Goal: Task Accomplishment & Management: Manage account settings

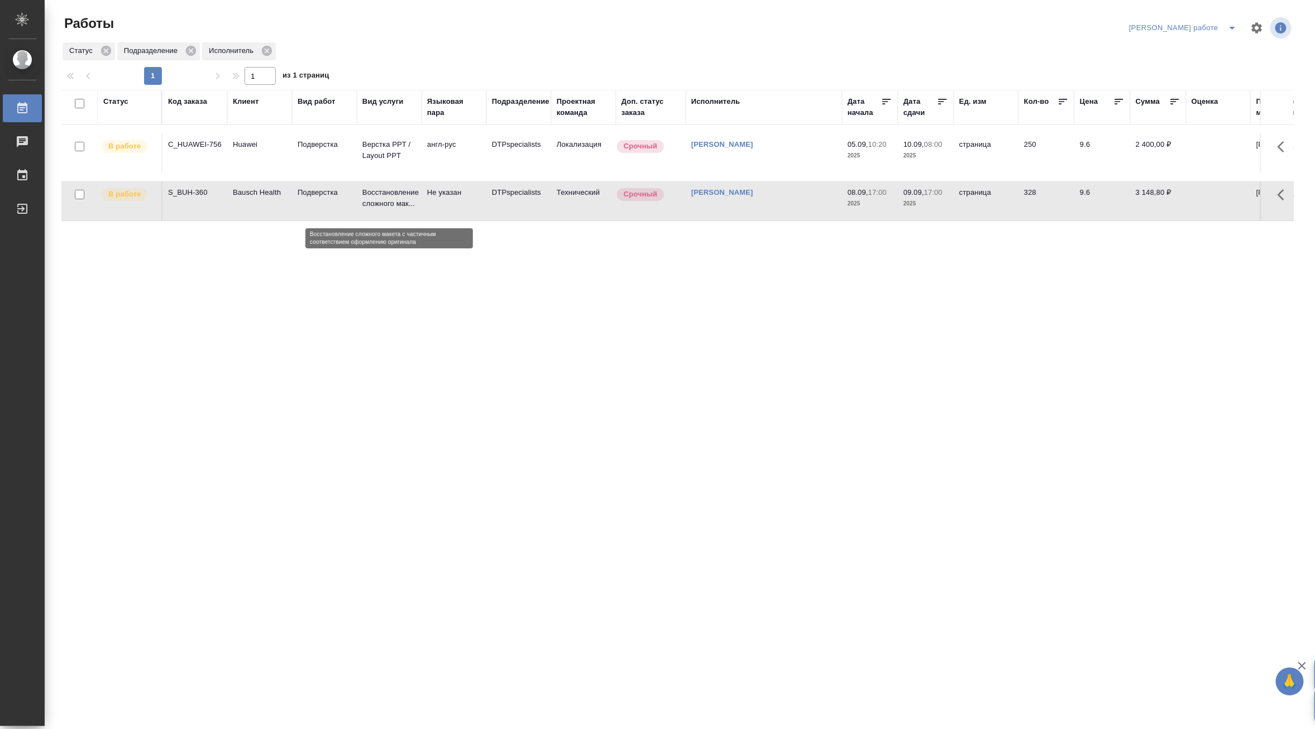
click at [387, 199] on p "Восстановление сложного мак..." at bounding box center [389, 198] width 54 height 22
click at [398, 152] on p "Верстка PPT / Layout PPT" at bounding box center [389, 150] width 54 height 22
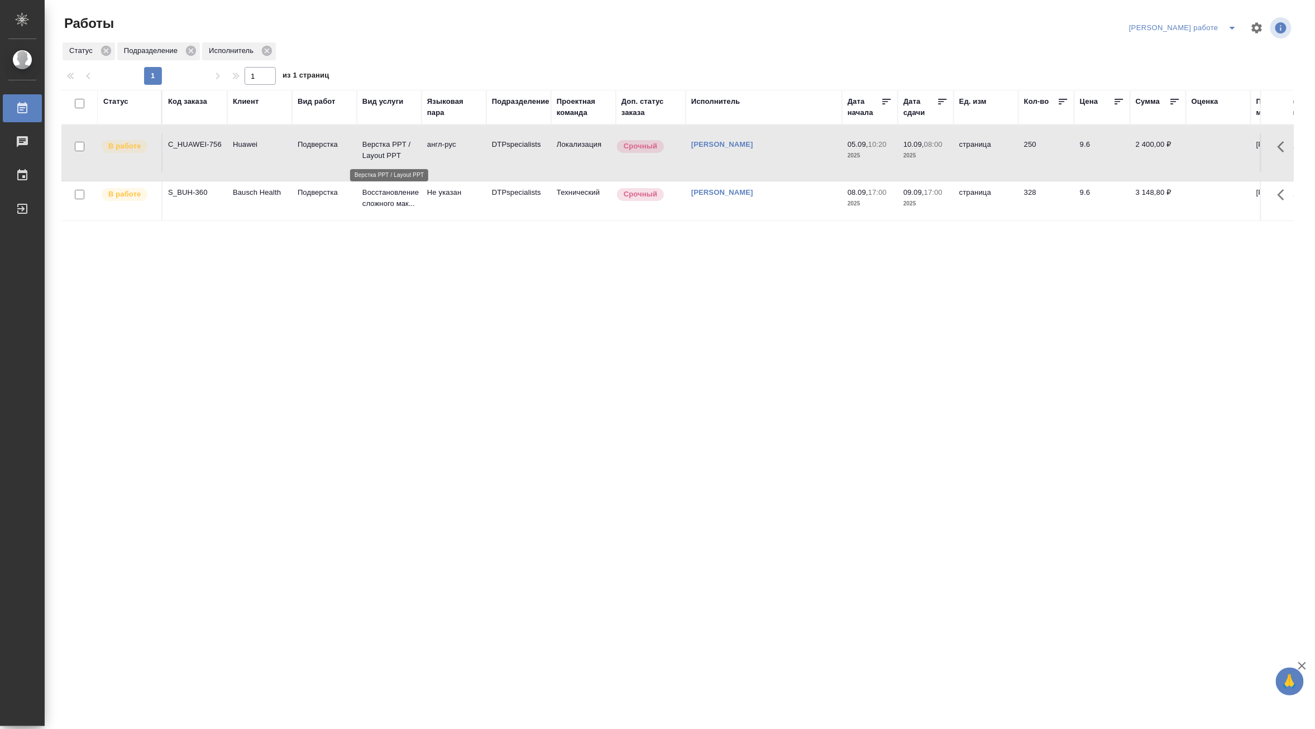
click at [398, 152] on p "Верстка PPT / Layout PPT" at bounding box center [389, 150] width 54 height 22
click at [1233, 21] on icon "split button" at bounding box center [1232, 27] width 13 height 13
click at [1226, 66] on li "[PERSON_NAME]" at bounding box center [1193, 68] width 101 height 18
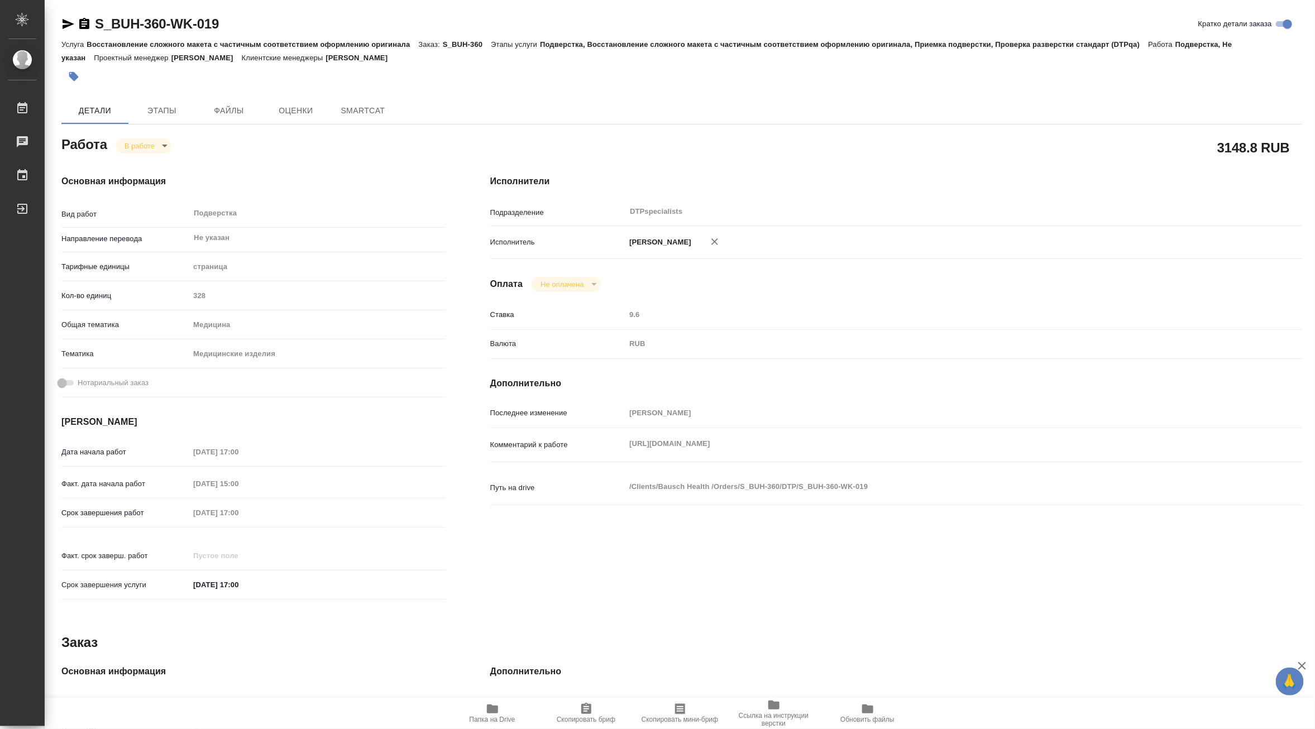
type textarea "x"
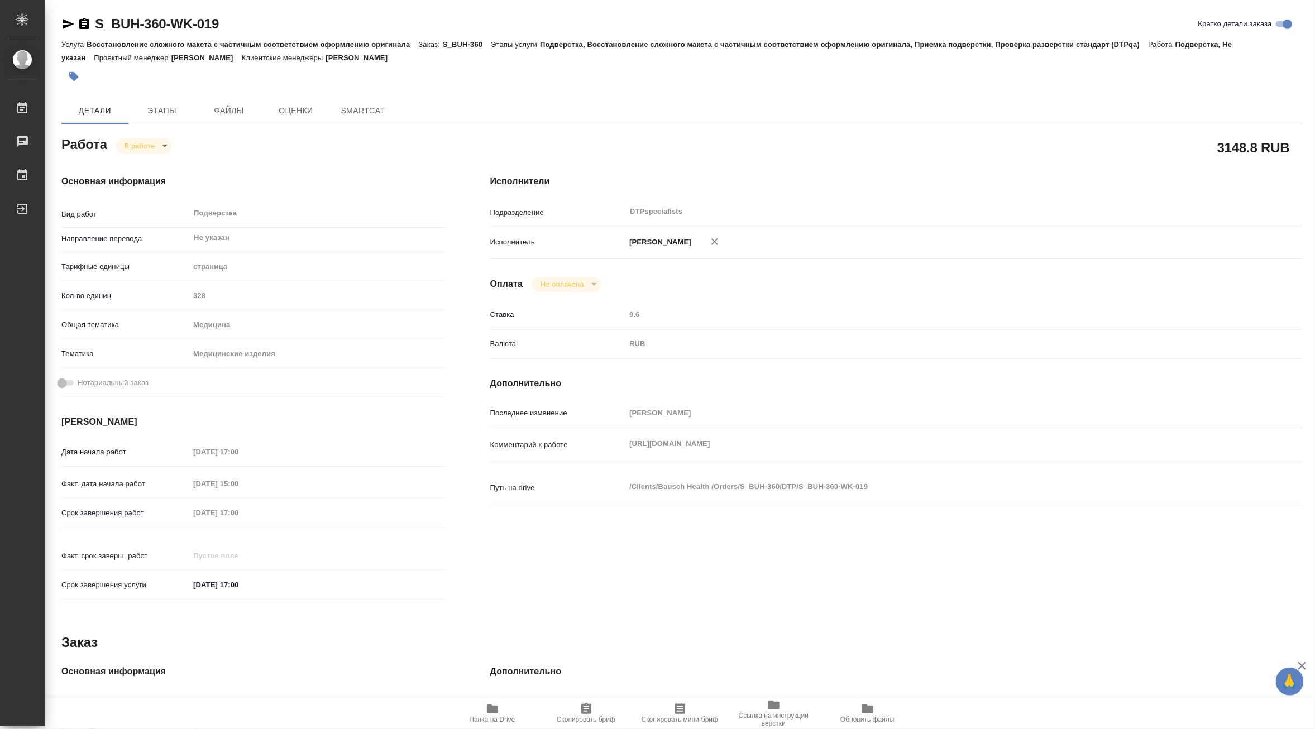
type textarea "x"
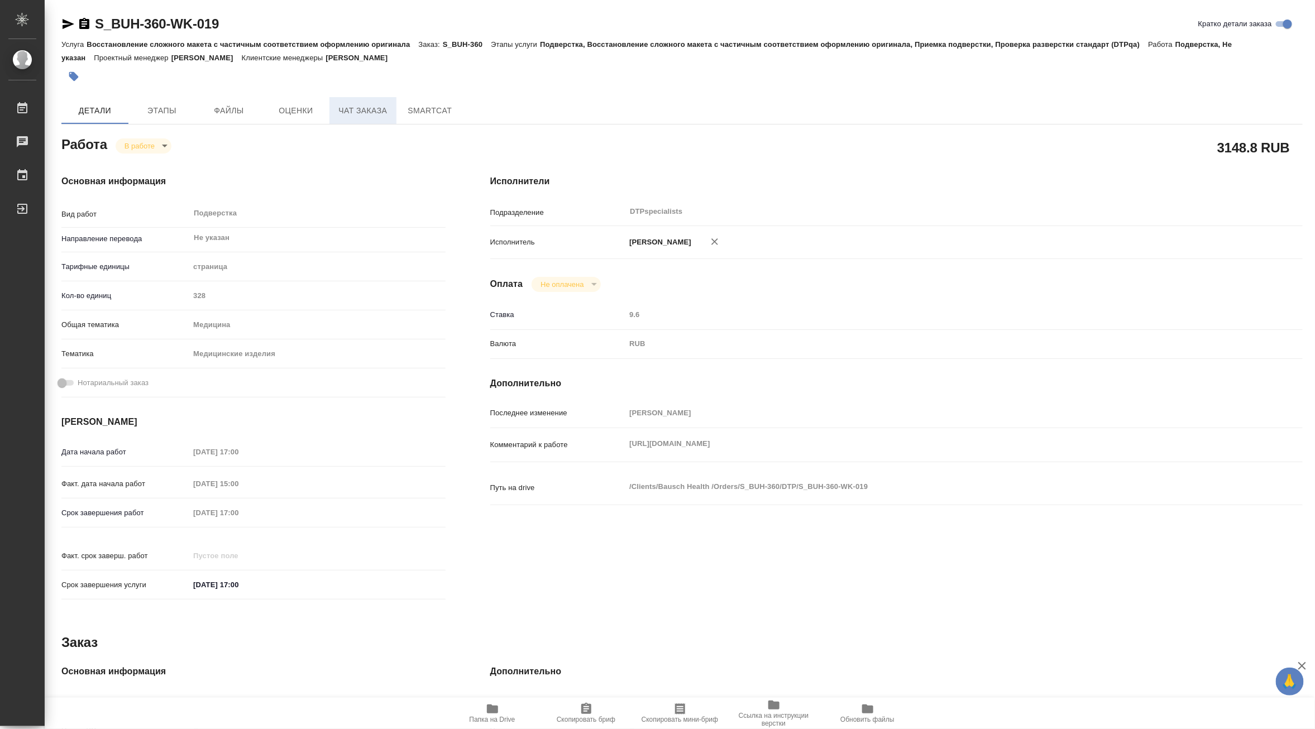
click at [342, 113] on span "Чат заказа" at bounding box center [363, 111] width 54 height 14
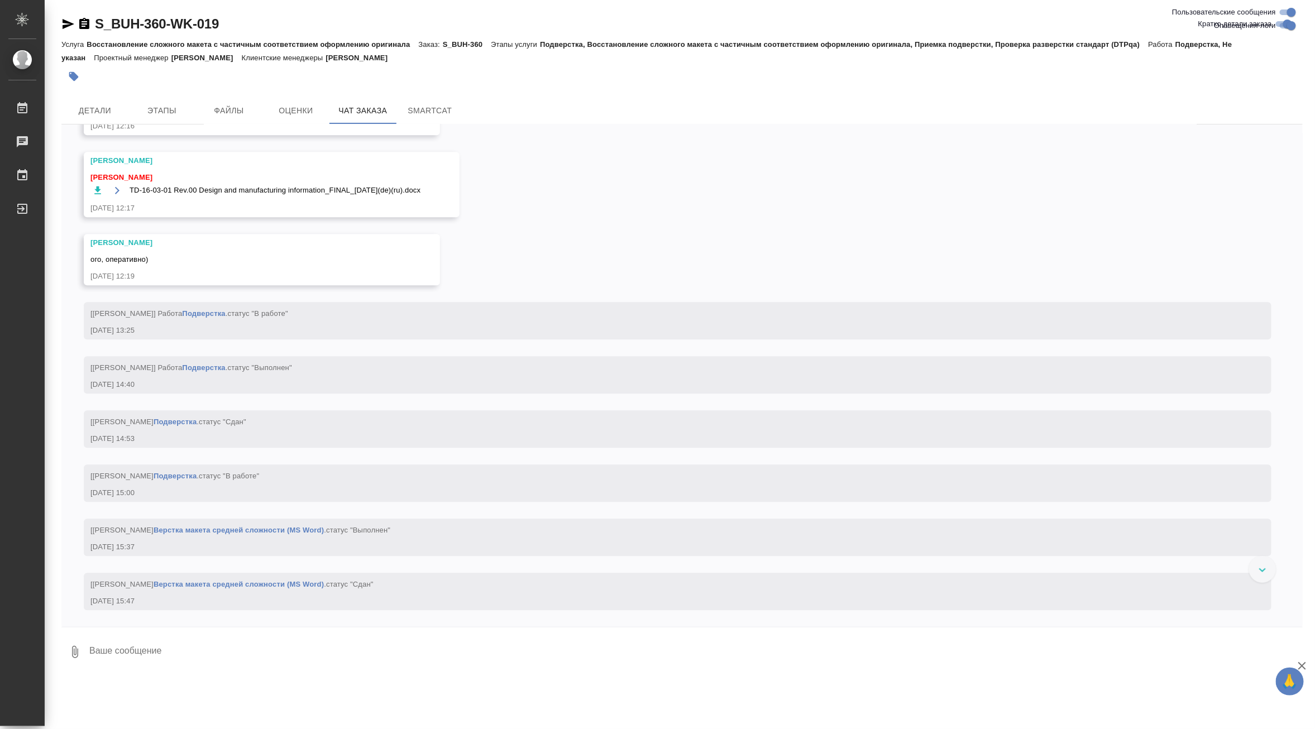
scroll to position [16120, 0]
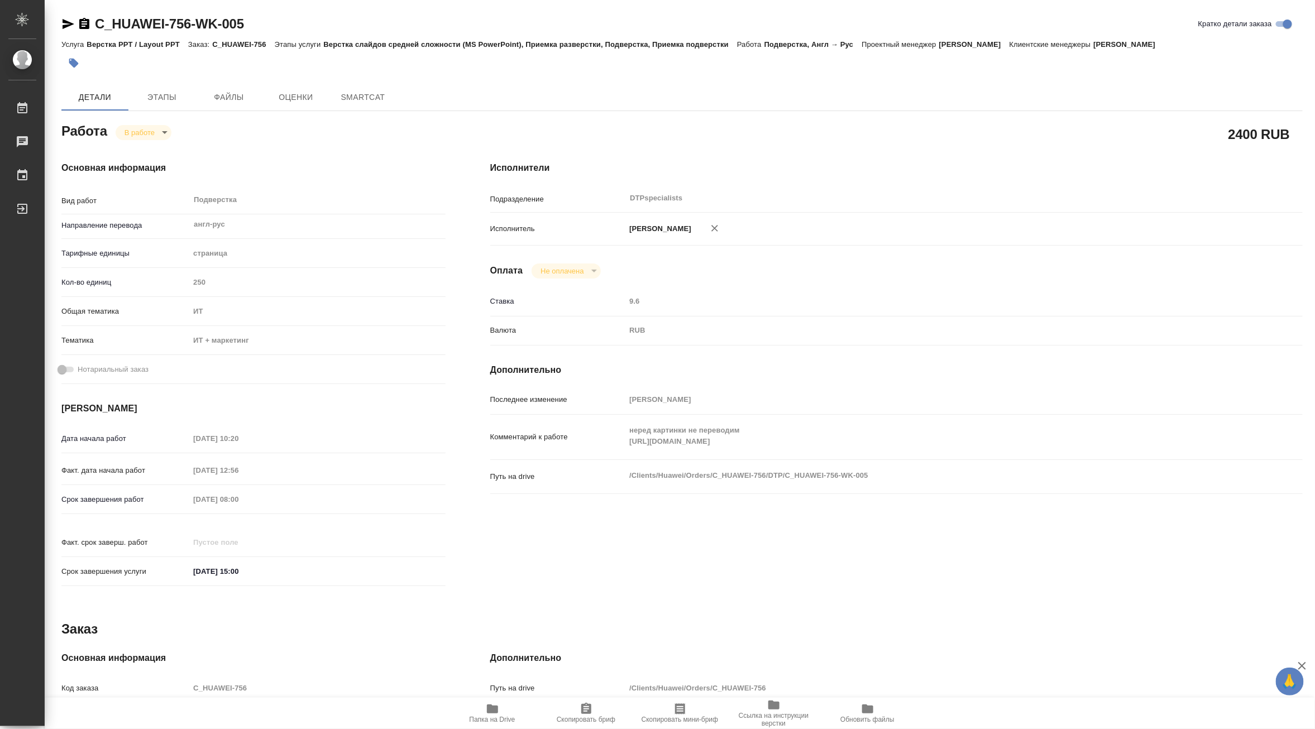
type textarea "x"
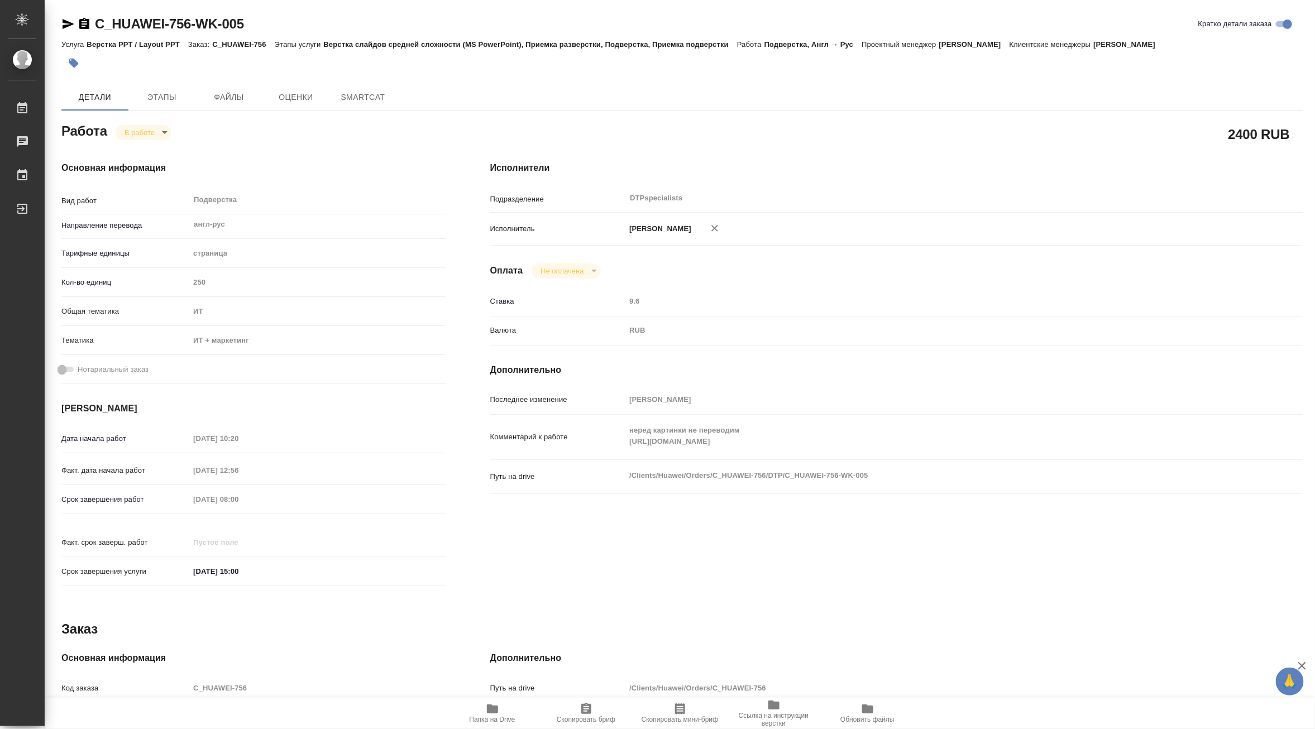
type textarea "x"
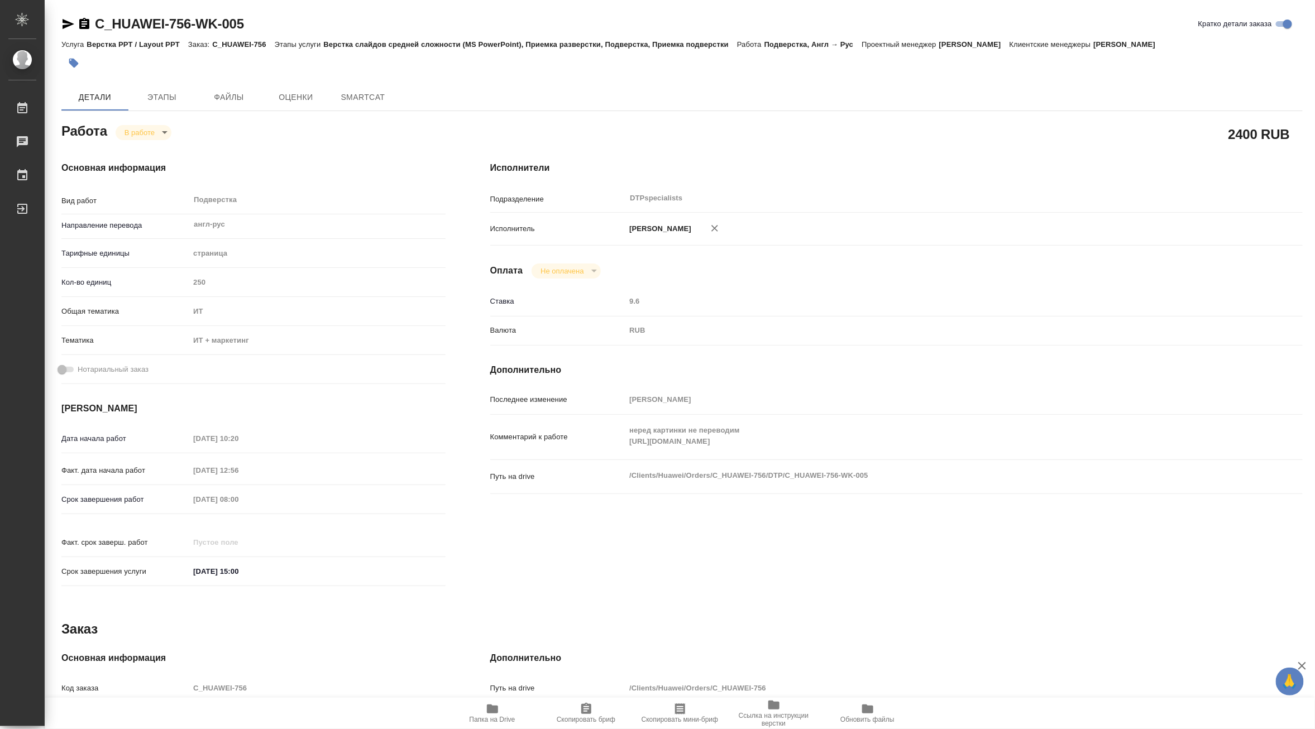
type textarea "x"
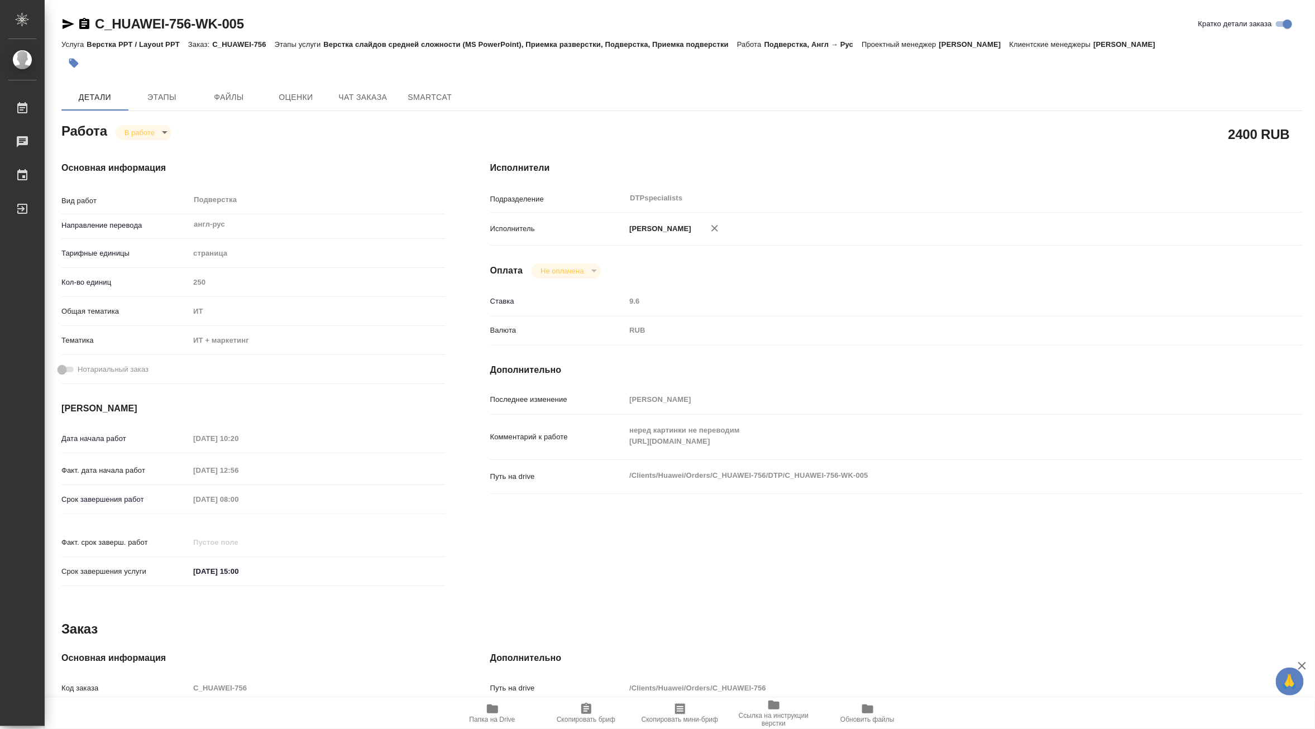
type textarea "x"
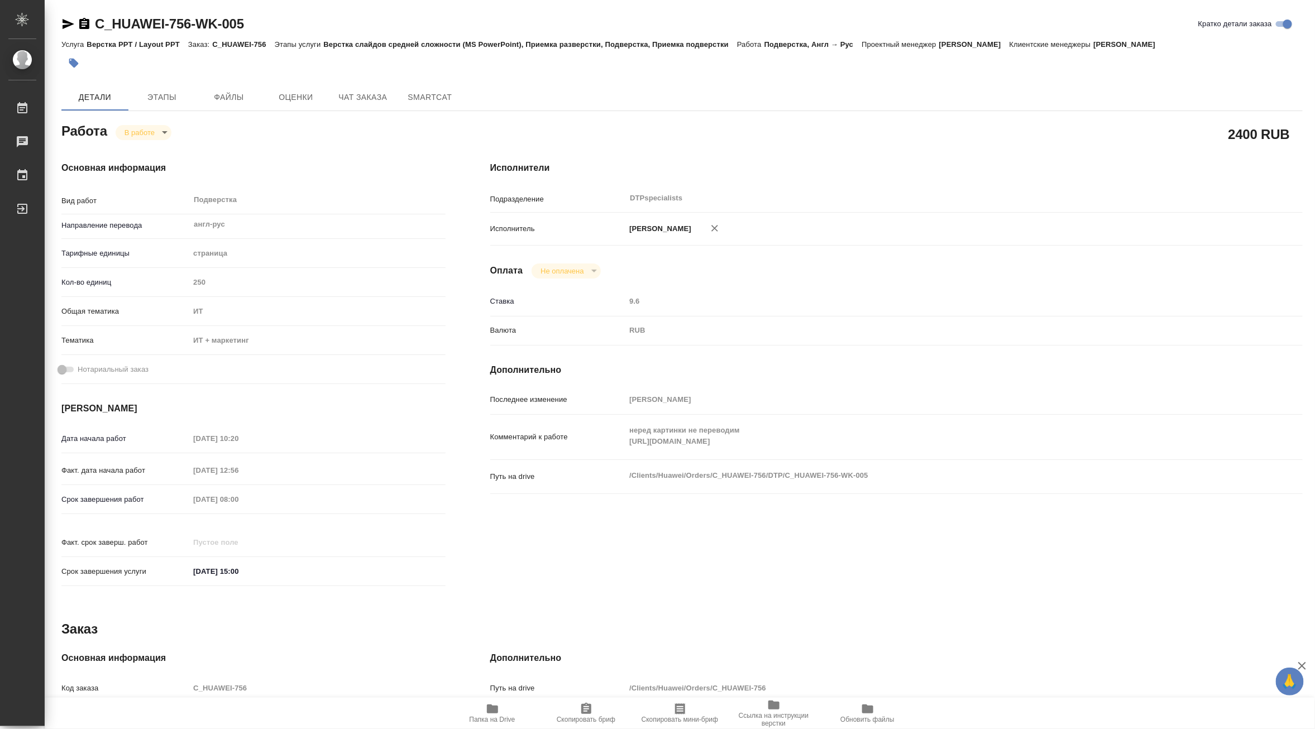
type textarea "x"
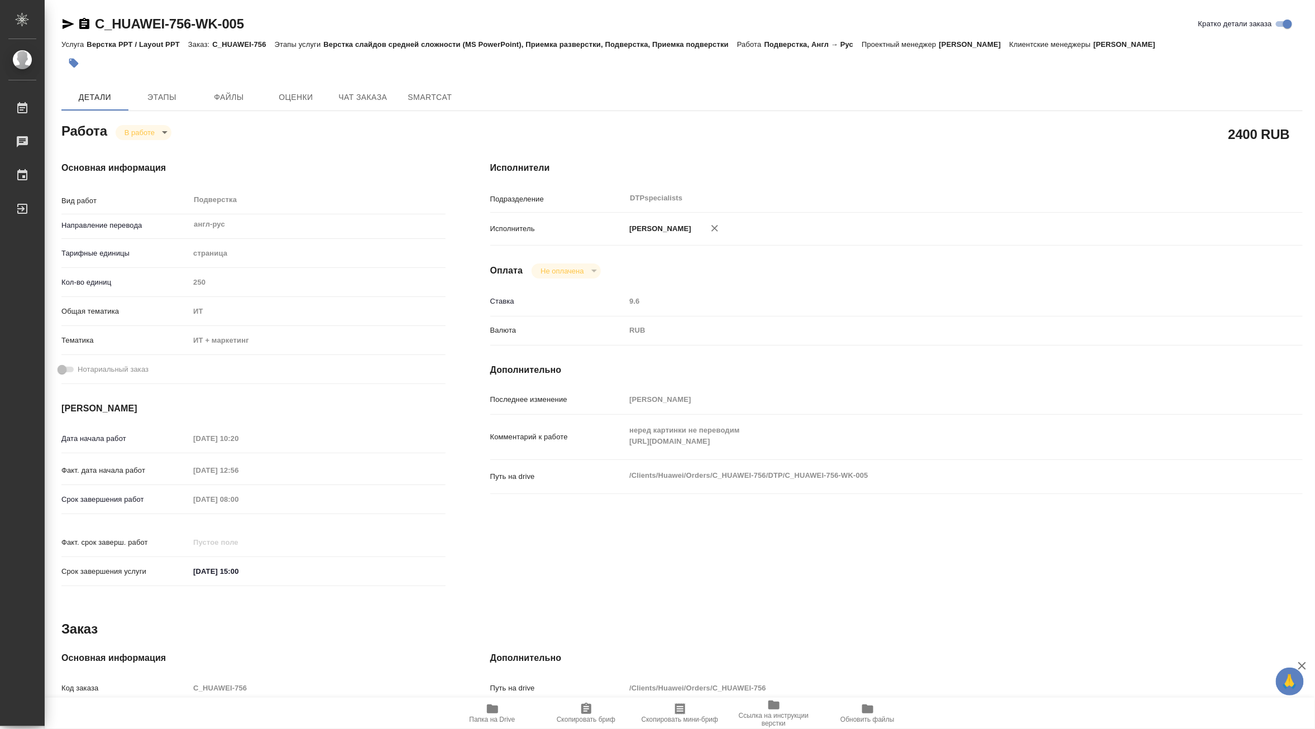
click at [613, 453] on div "Комментарий к работе неред картинки не переводим https://drive.awatera.com/s/yx…" at bounding box center [896, 437] width 813 height 36
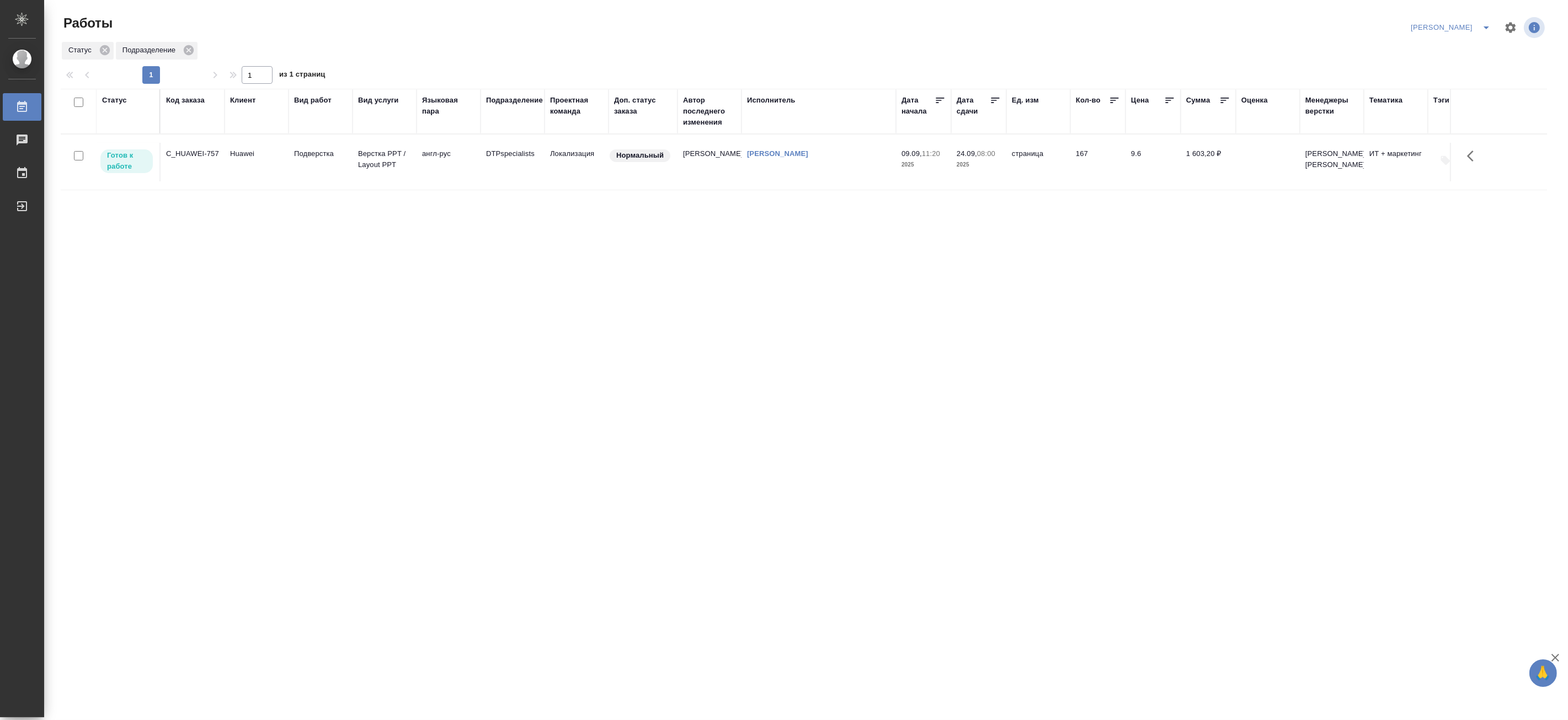
click at [1491, 25] on icon "split button" at bounding box center [1486, 27] width 13 height 13
click at [1443, 101] on li "Верстка и Дизайн" at bounding box center [1444, 103] width 106 height 18
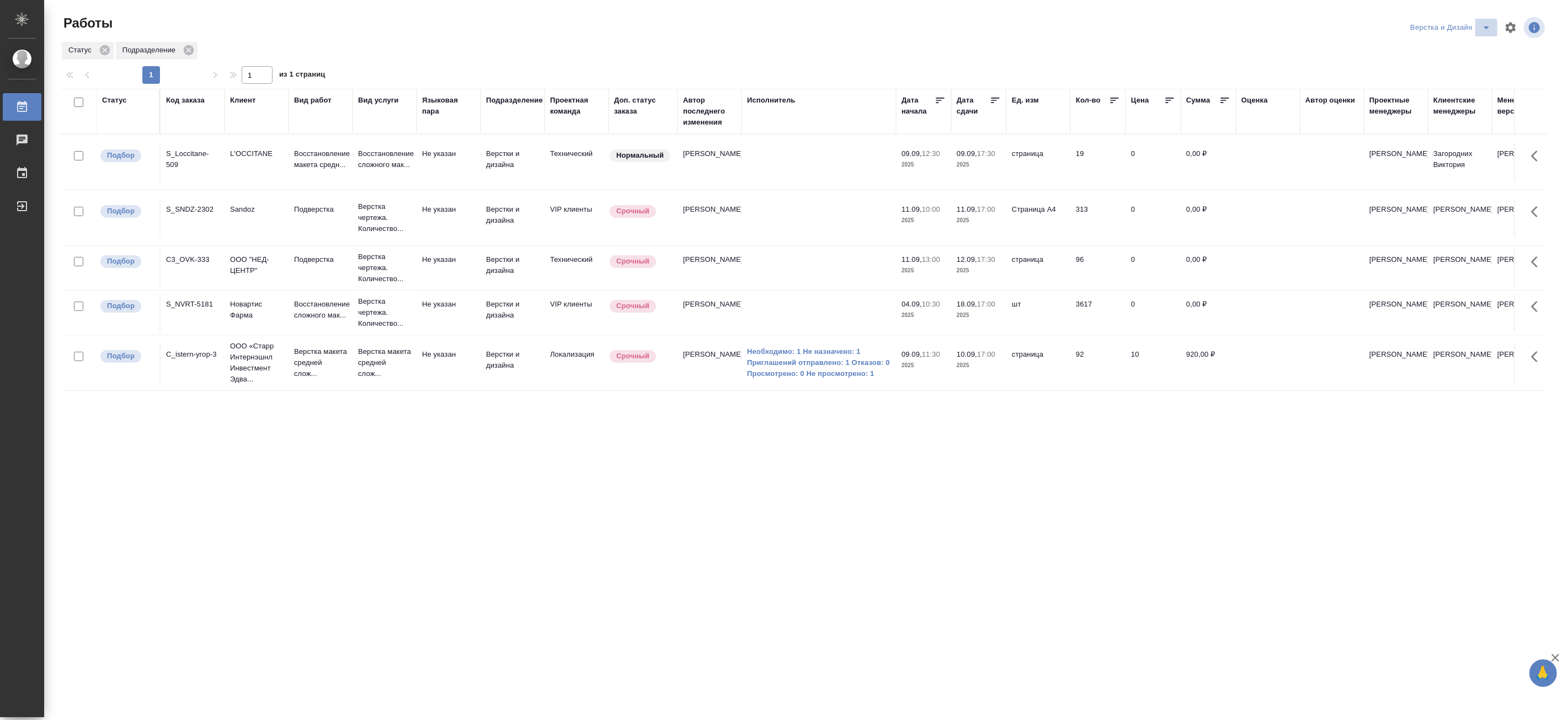
click at [1483, 24] on icon "split button" at bounding box center [1486, 27] width 13 height 13
click at [1469, 80] on li "[PERSON_NAME]" at bounding box center [1456, 85] width 106 height 18
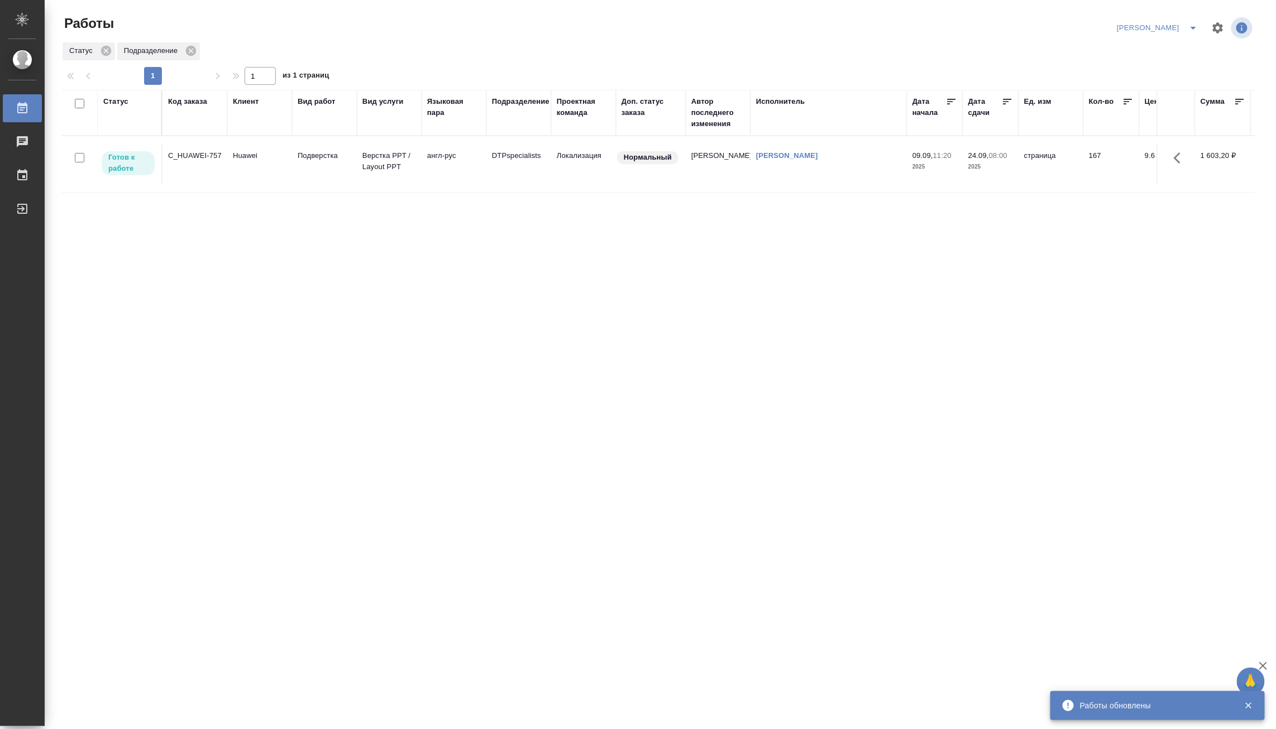
click at [1198, 21] on icon "split button" at bounding box center [1193, 27] width 13 height 13
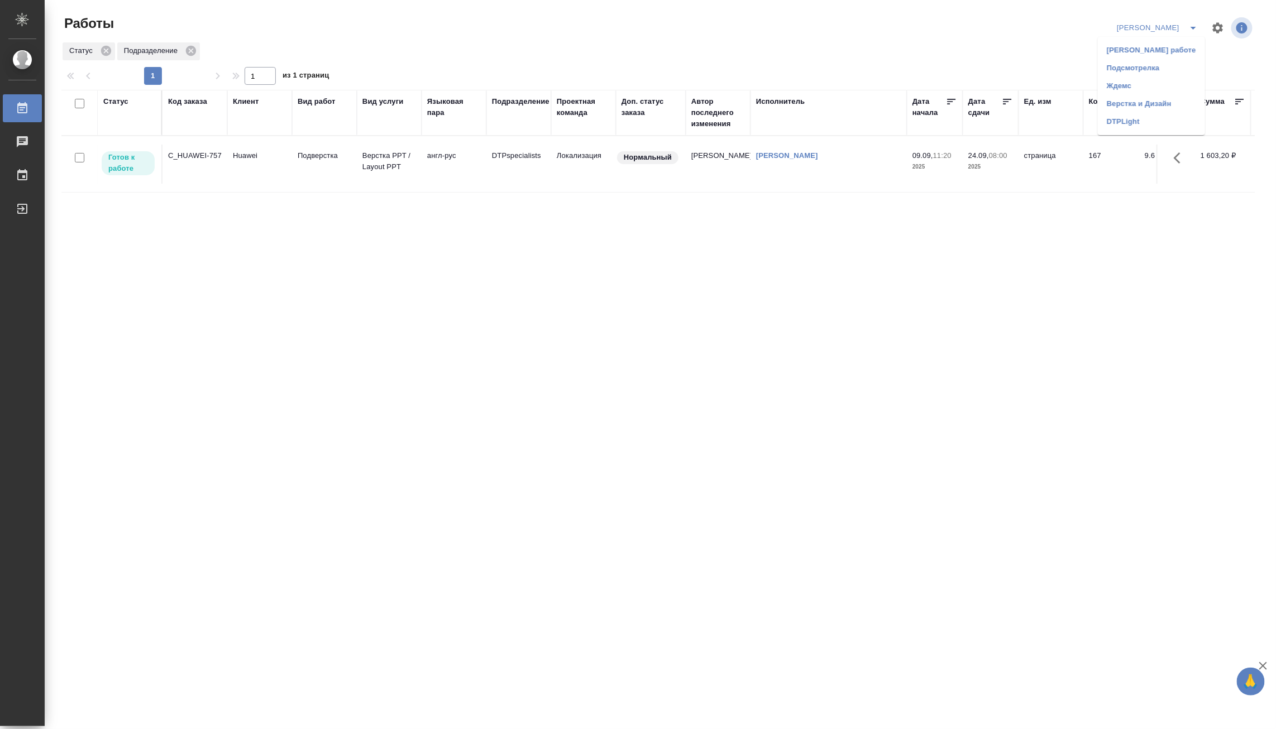
click at [1146, 101] on li "Верстка и Дизайн" at bounding box center [1151, 104] width 107 height 18
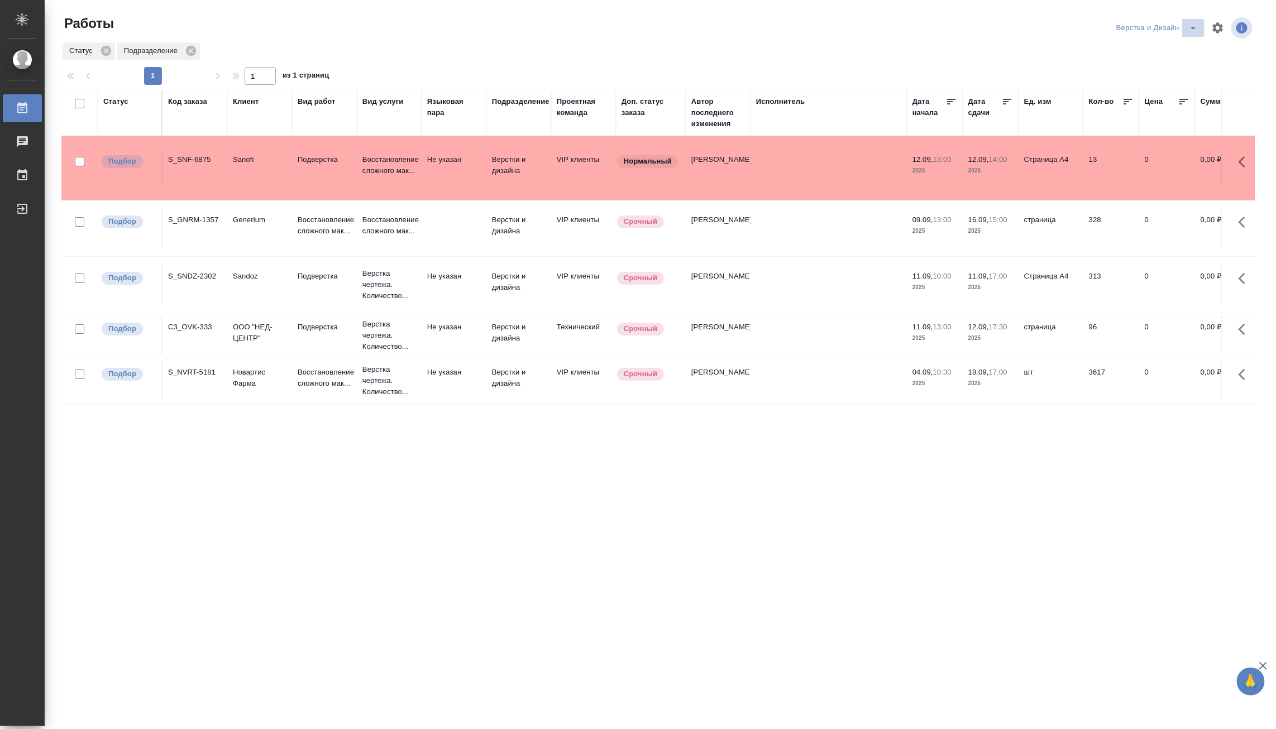
click at [1184, 23] on button "split button" at bounding box center [1193, 28] width 22 height 18
click at [1166, 82] on li "Матвеева_назначено" at bounding box center [1163, 86] width 107 height 18
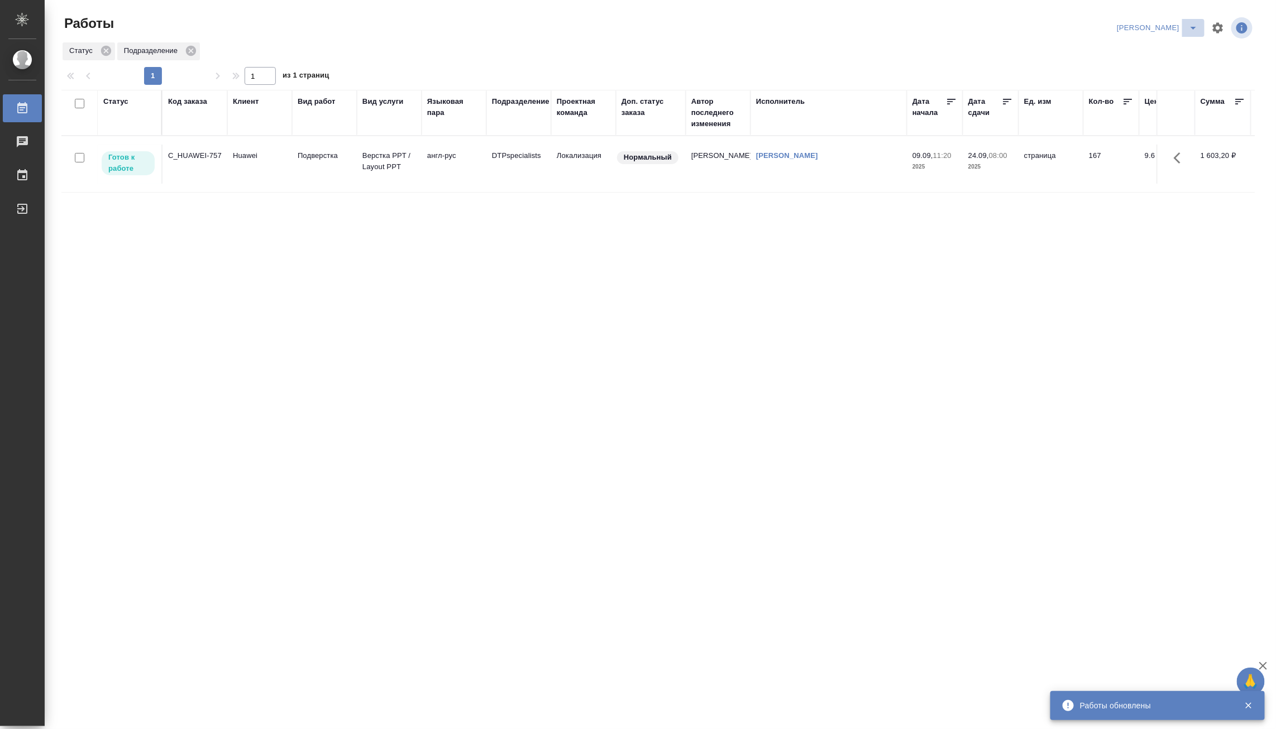
click at [1188, 25] on icon "split button" at bounding box center [1193, 27] width 13 height 13
click at [1165, 48] on li "Матвеева_В работе" at bounding box center [1151, 50] width 107 height 18
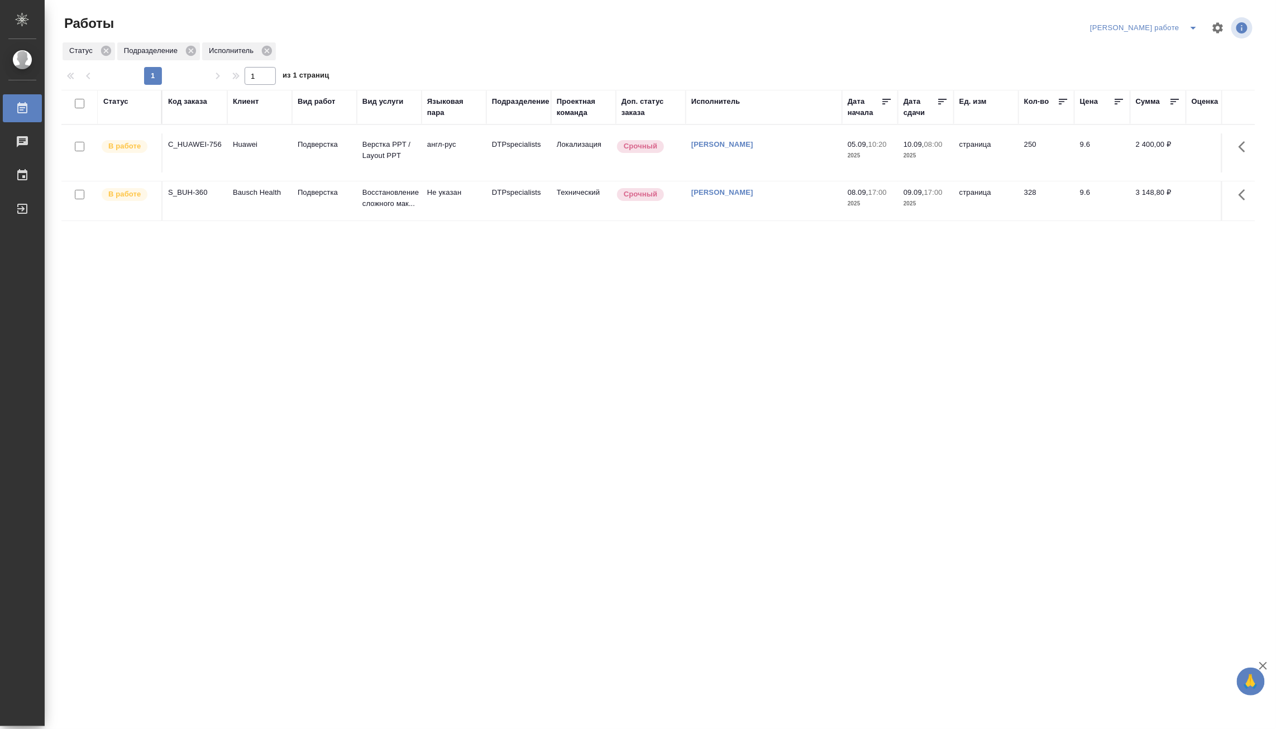
click at [303, 204] on td "Подверстка" at bounding box center [324, 200] width 65 height 39
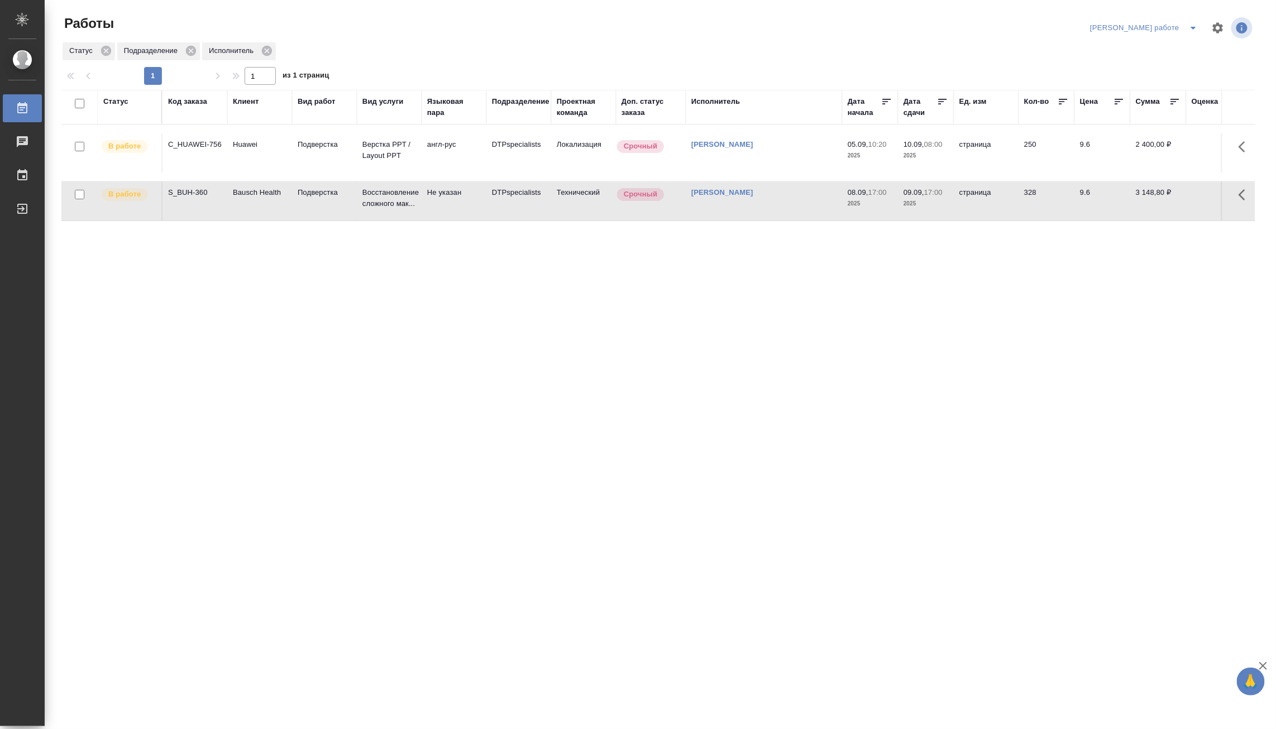
click at [303, 204] on td "Подверстка" at bounding box center [324, 200] width 65 height 39
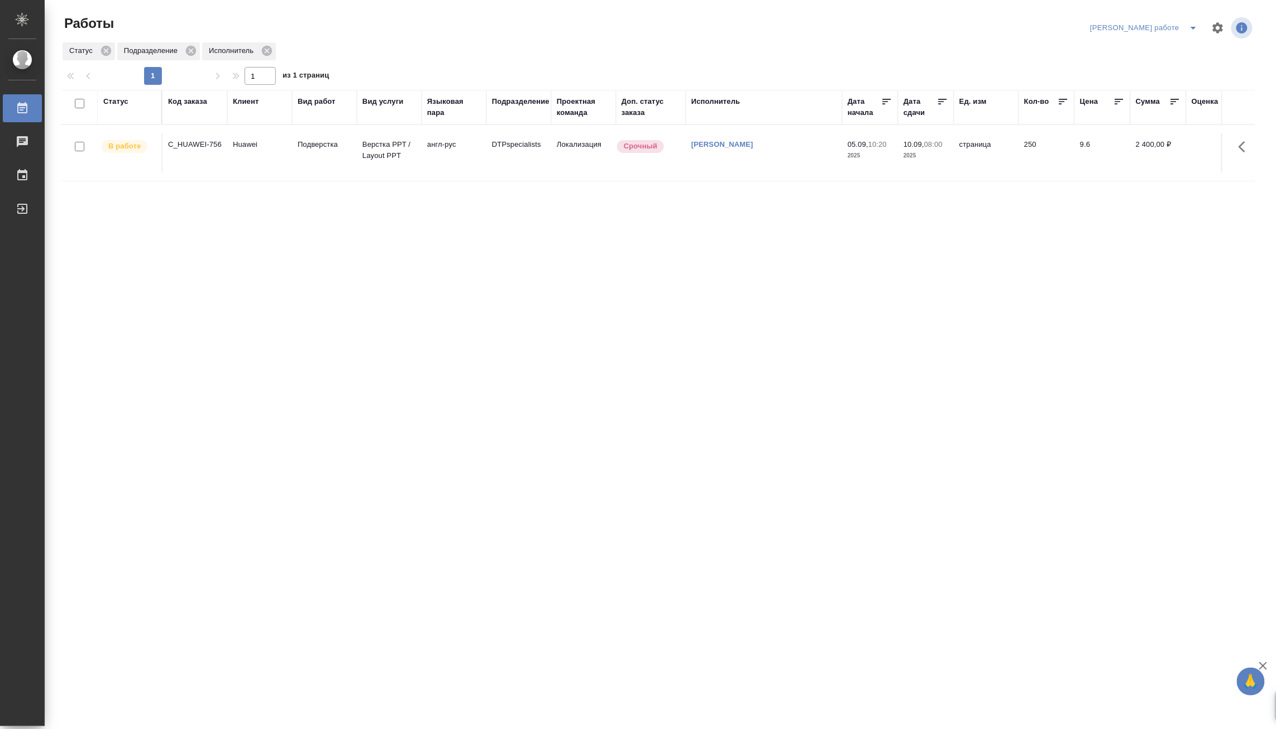
click at [1192, 25] on icon "split button" at bounding box center [1193, 27] width 13 height 13
click at [1151, 68] on li "[PERSON_NAME]" at bounding box center [1154, 68] width 101 height 18
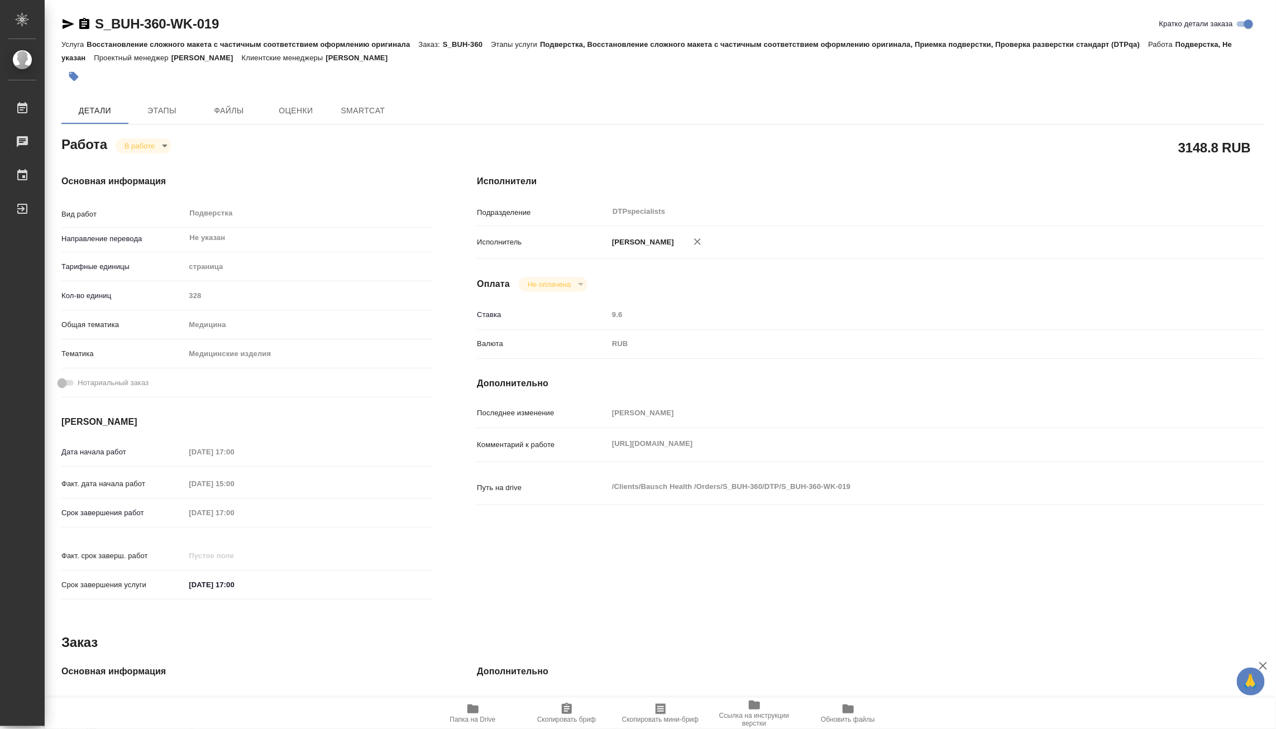
type textarea "x"
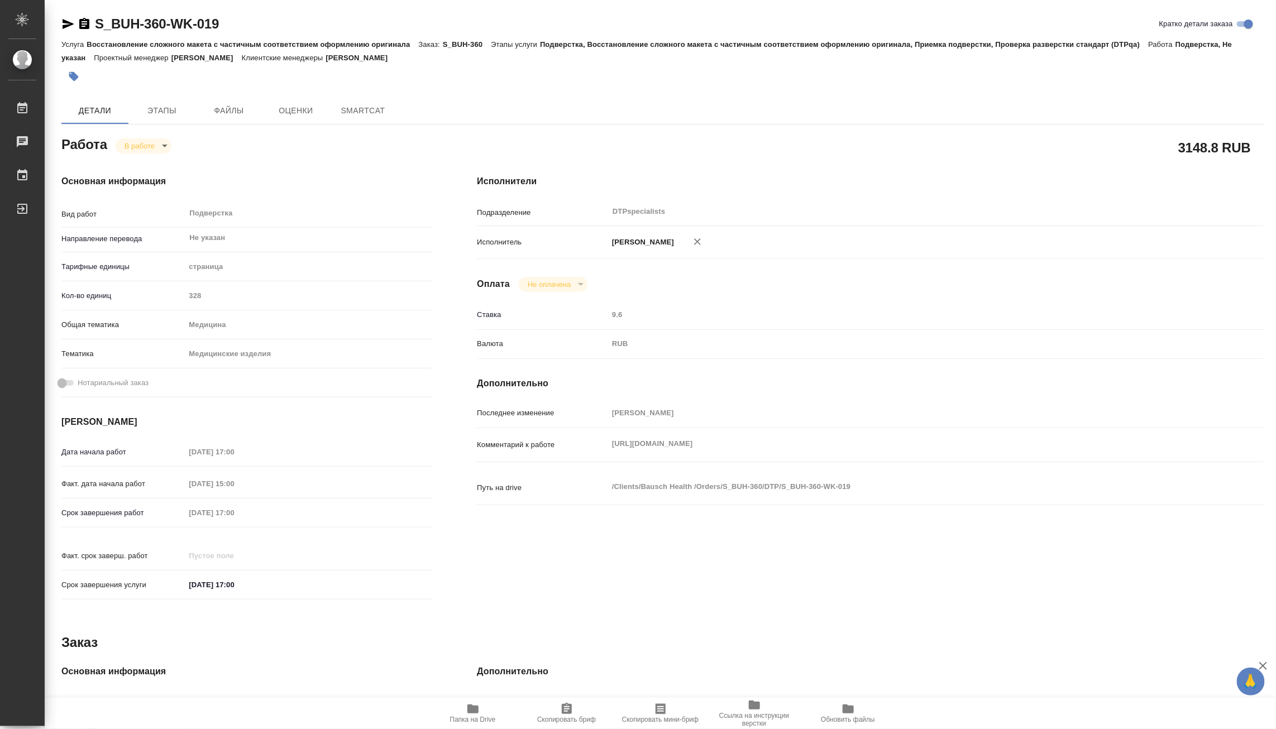
type textarea "x"
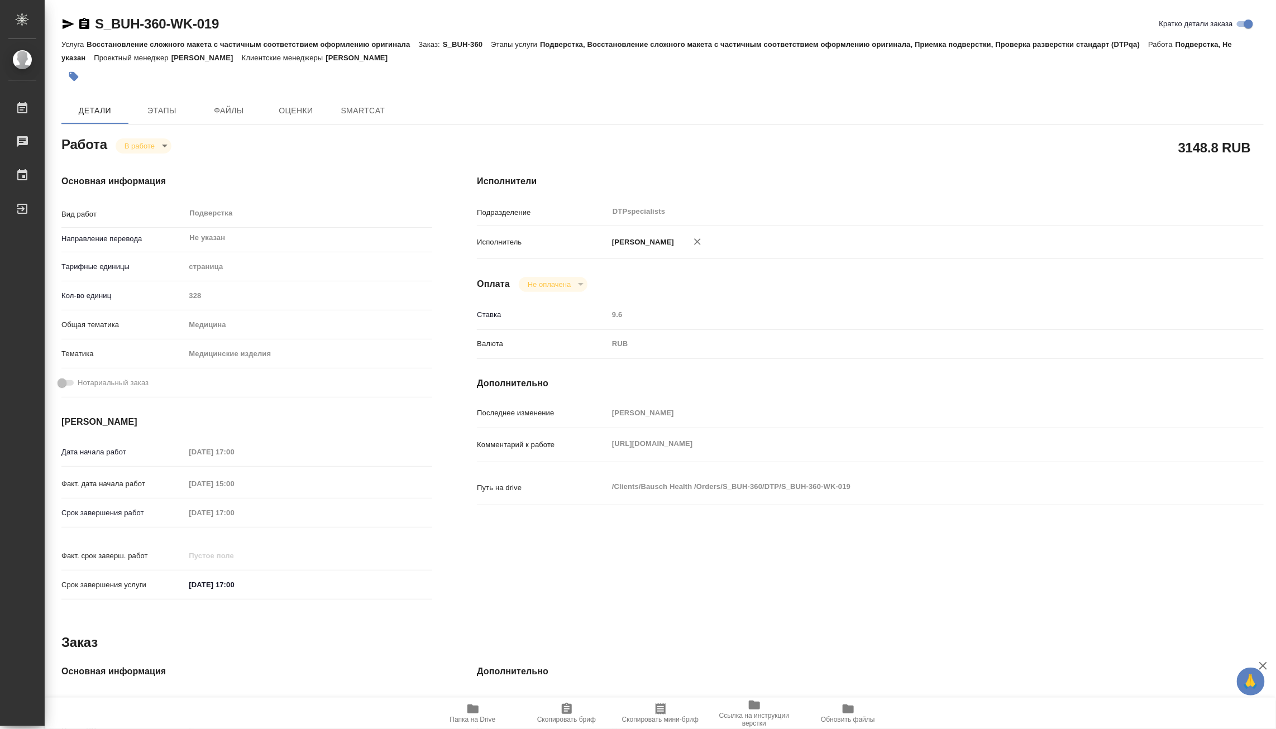
type textarea "x"
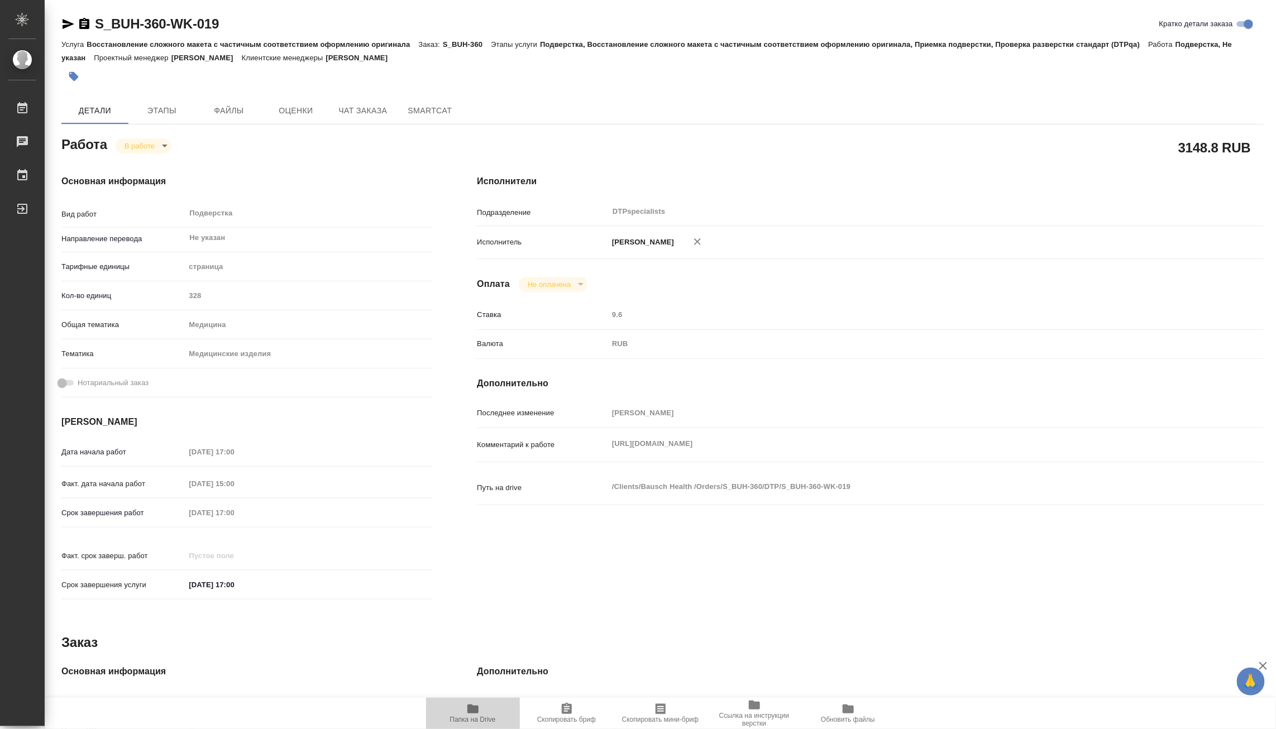
click at [469, 716] on span "Папка на Drive" at bounding box center [473, 720] width 46 height 8
type textarea "x"
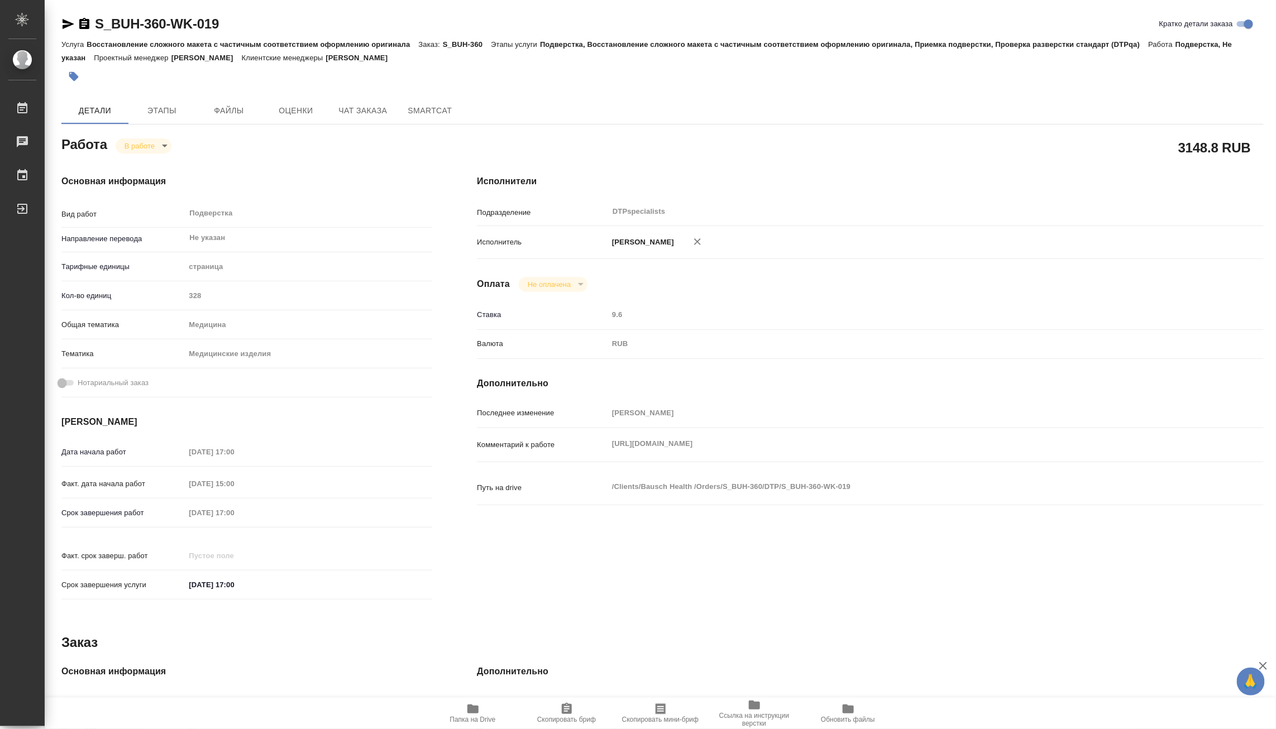
type textarea "x"
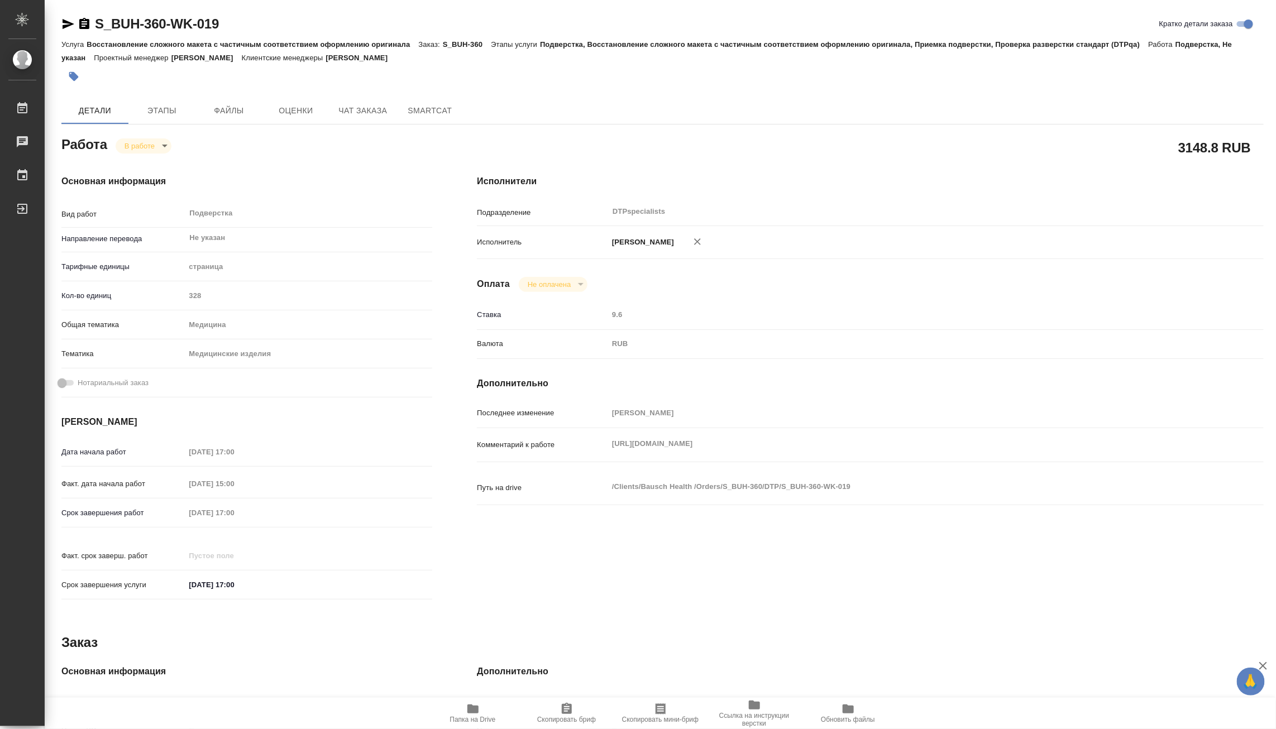
type textarea "x"
click at [136, 142] on body "🙏 .cls-1 fill:#fff; AWATERA Matveeva Maria Работы 0 Чаты График Выйти S_BUH-360…" at bounding box center [638, 364] width 1276 height 729
click at [131, 163] on button "Выполнен" at bounding box center [144, 165] width 41 height 12
type textarea "x"
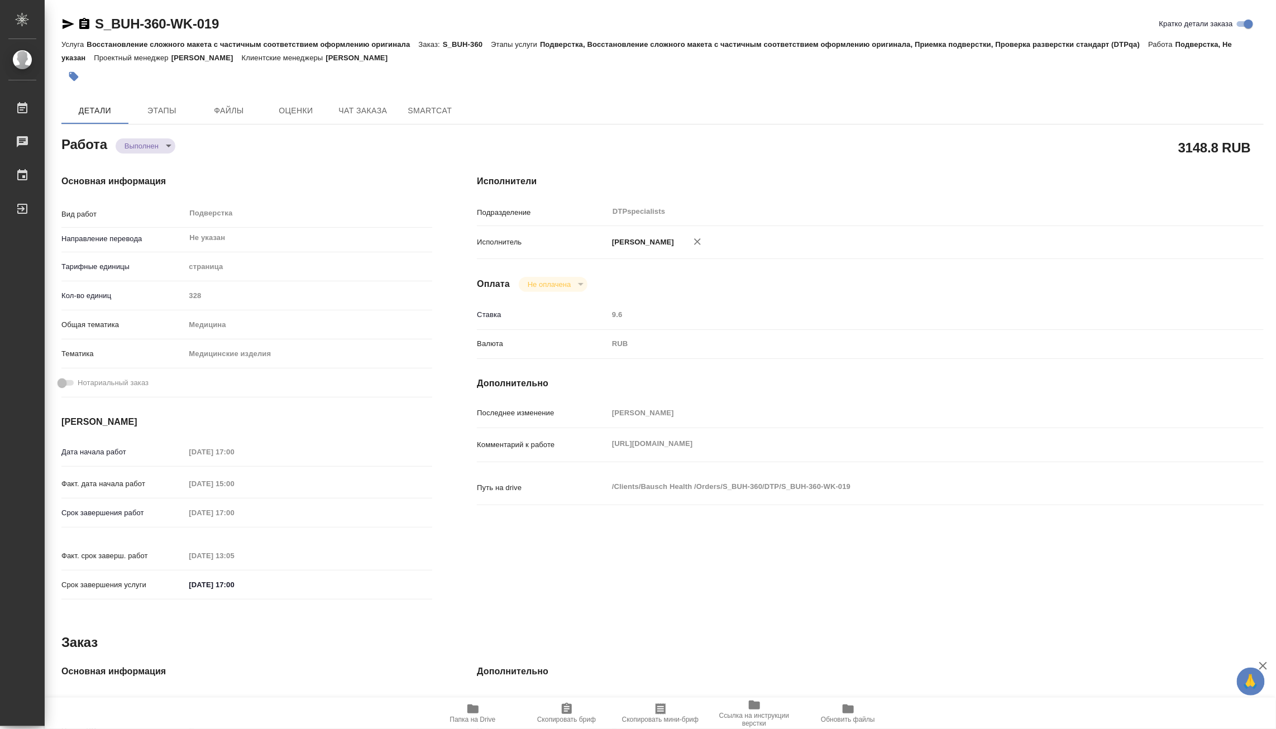
type textarea "x"
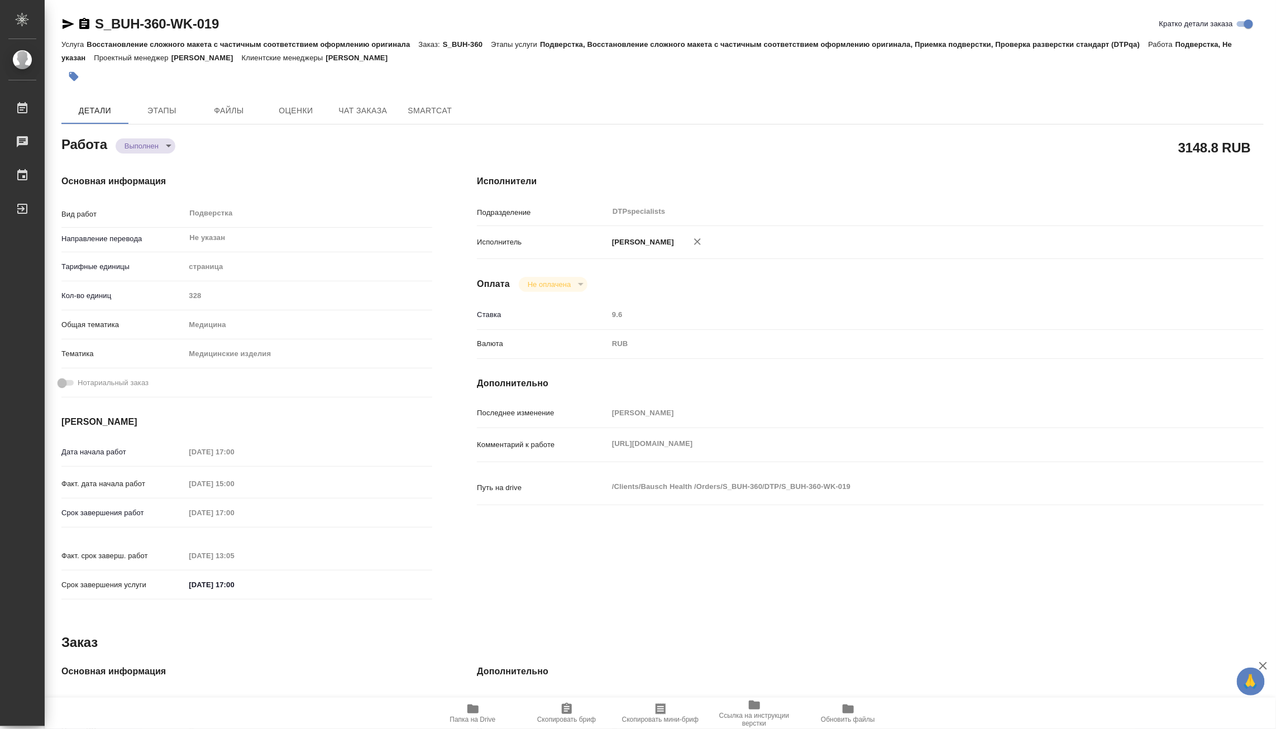
type textarea "x"
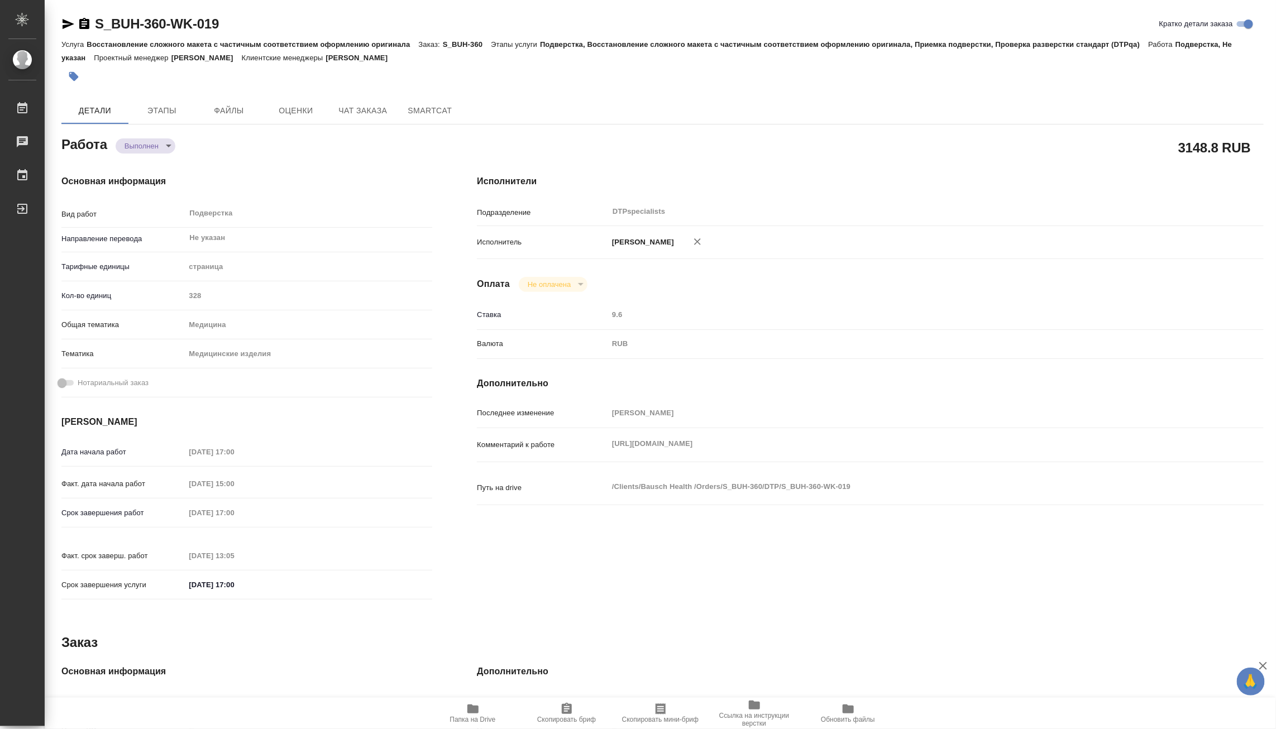
type textarea "x"
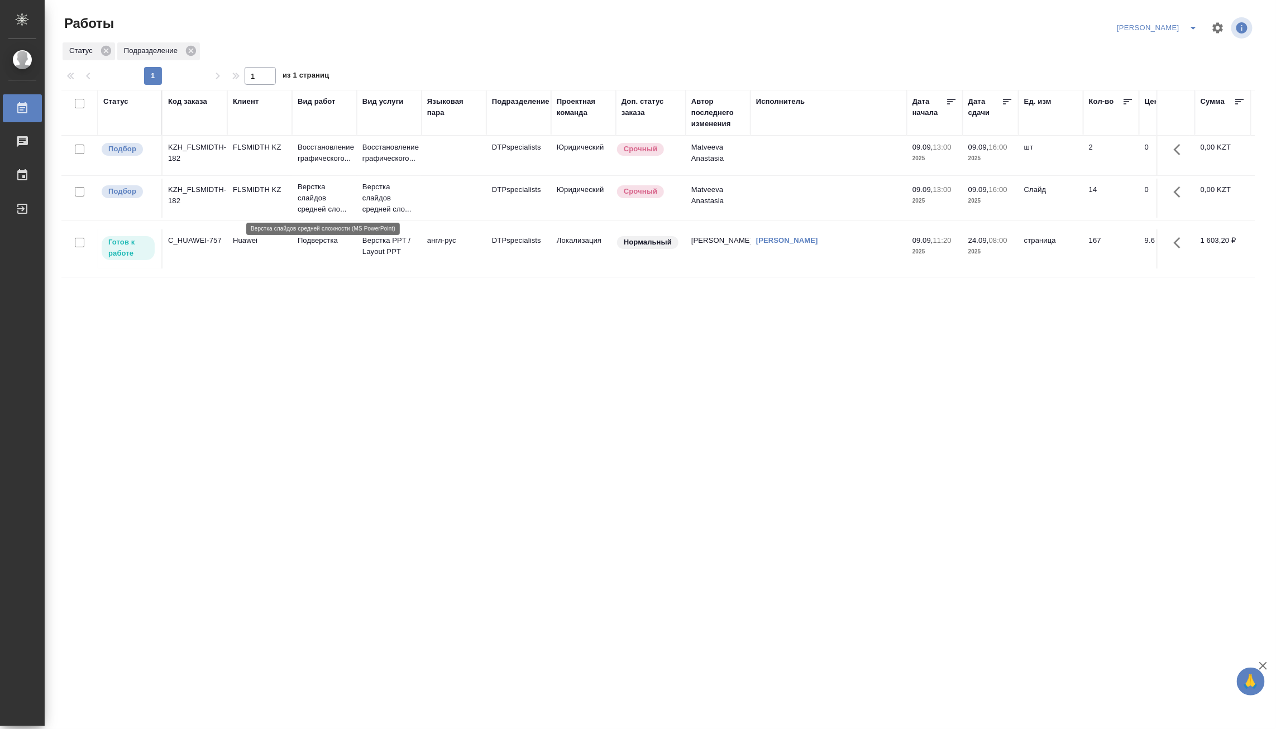
click at [325, 191] on p "Верстка слайдов средней сло..." at bounding box center [325, 198] width 54 height 34
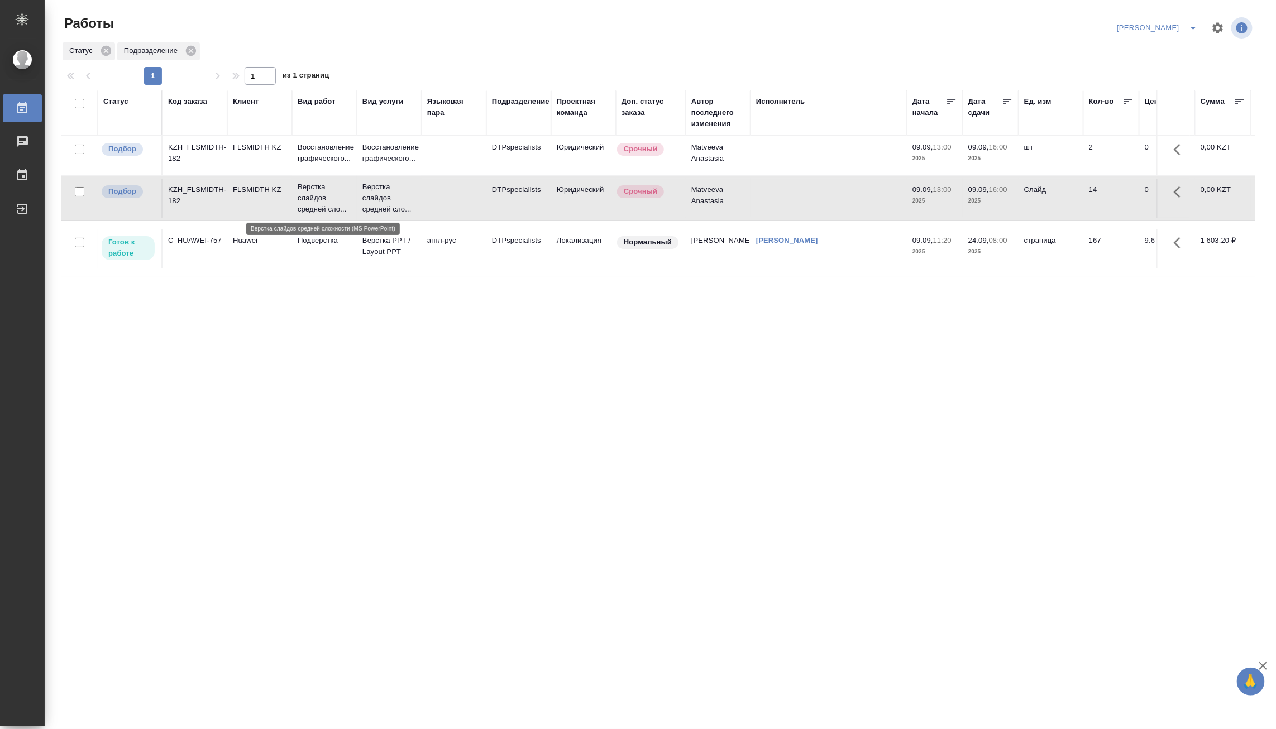
click at [325, 191] on p "Верстка слайдов средней сло..." at bounding box center [325, 198] width 54 height 34
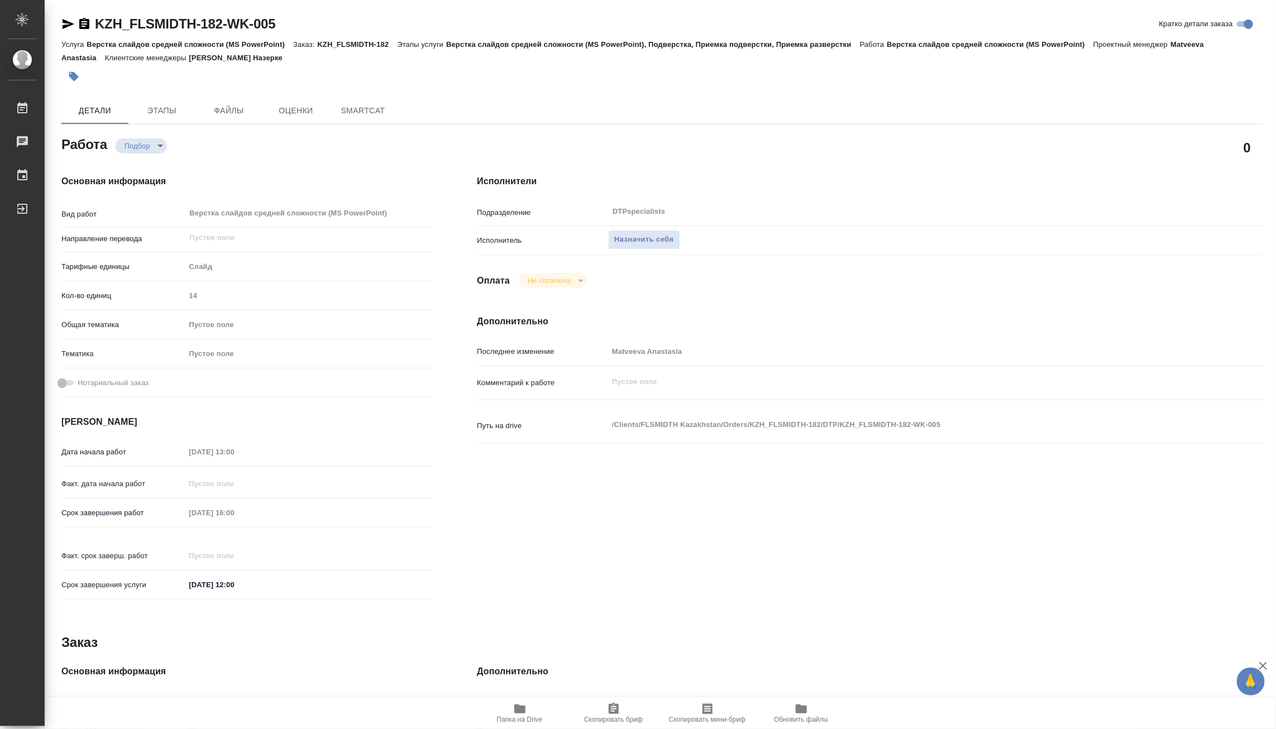
type textarea "x"
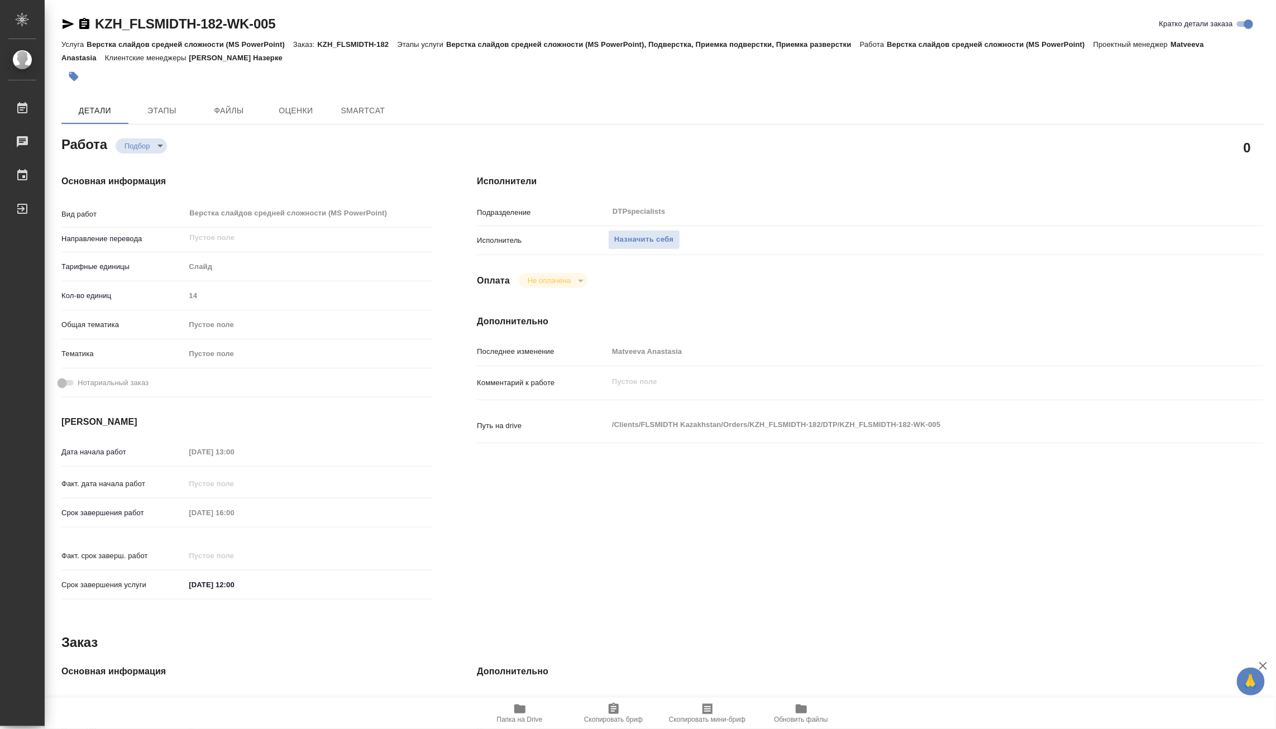
type textarea "x"
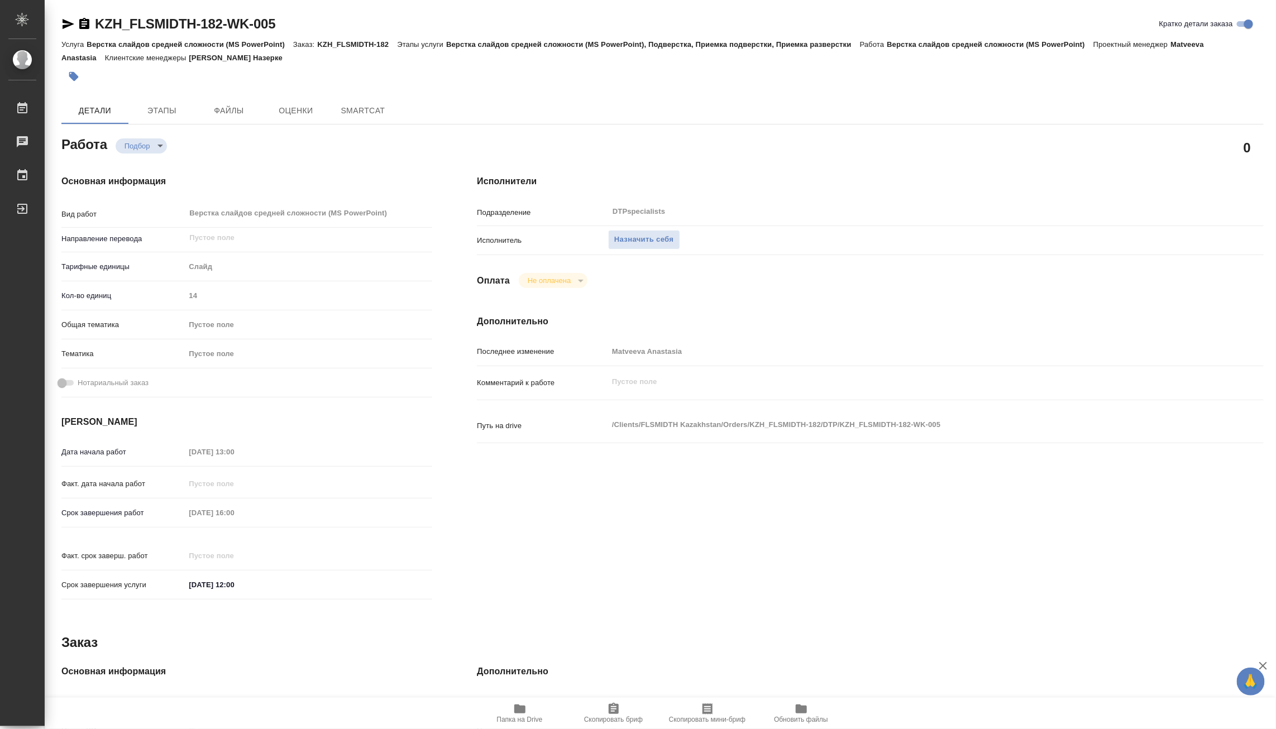
type textarea "x"
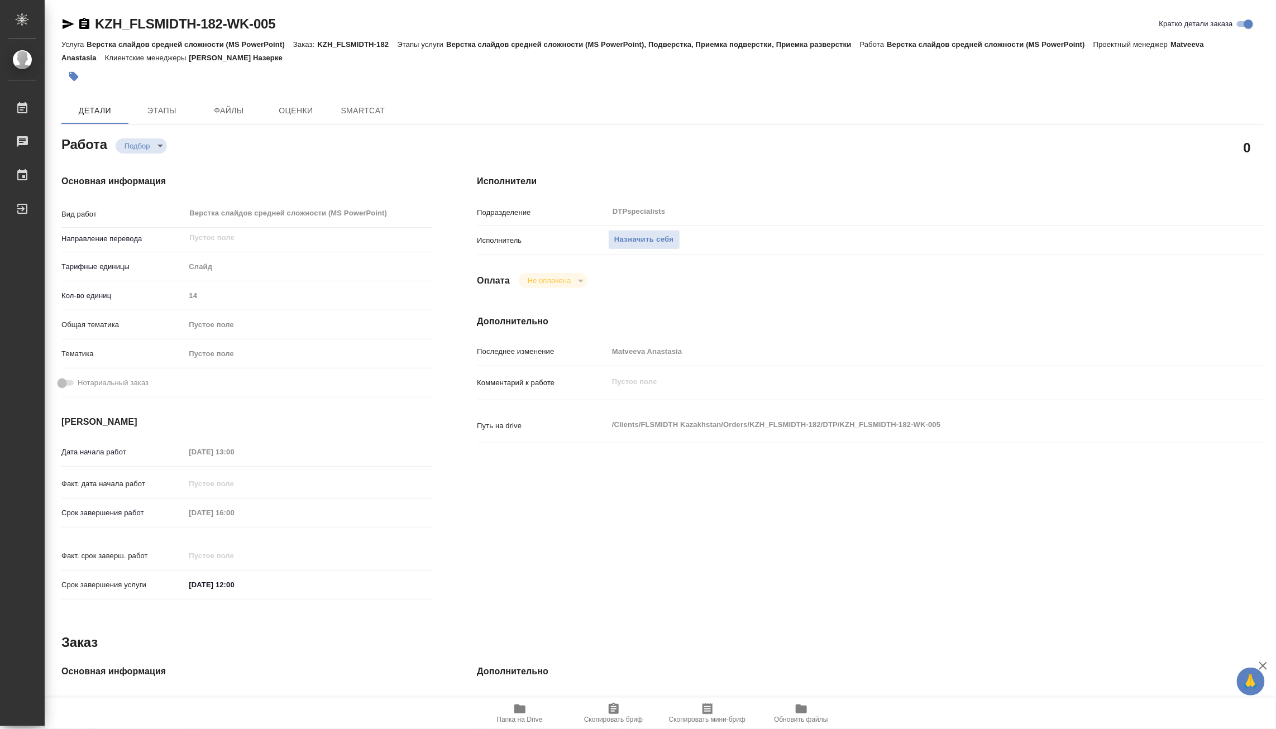
type textarea "x"
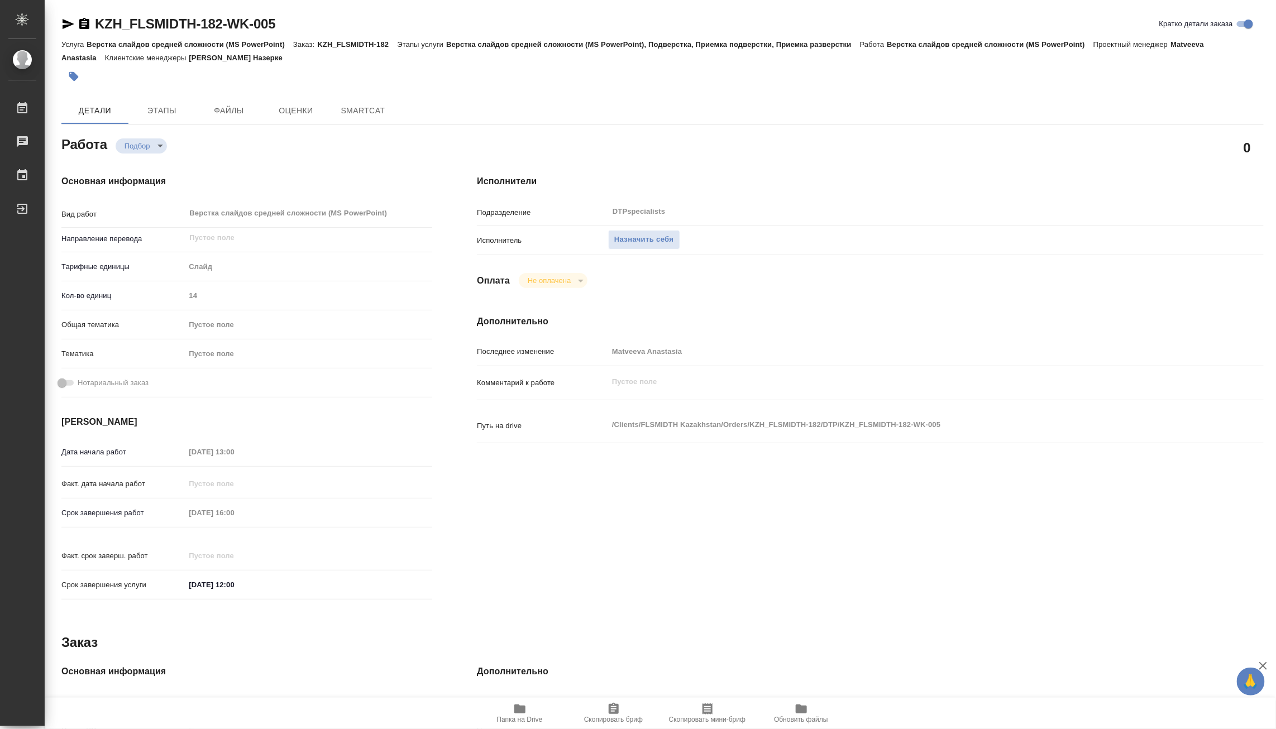
type textarea "x"
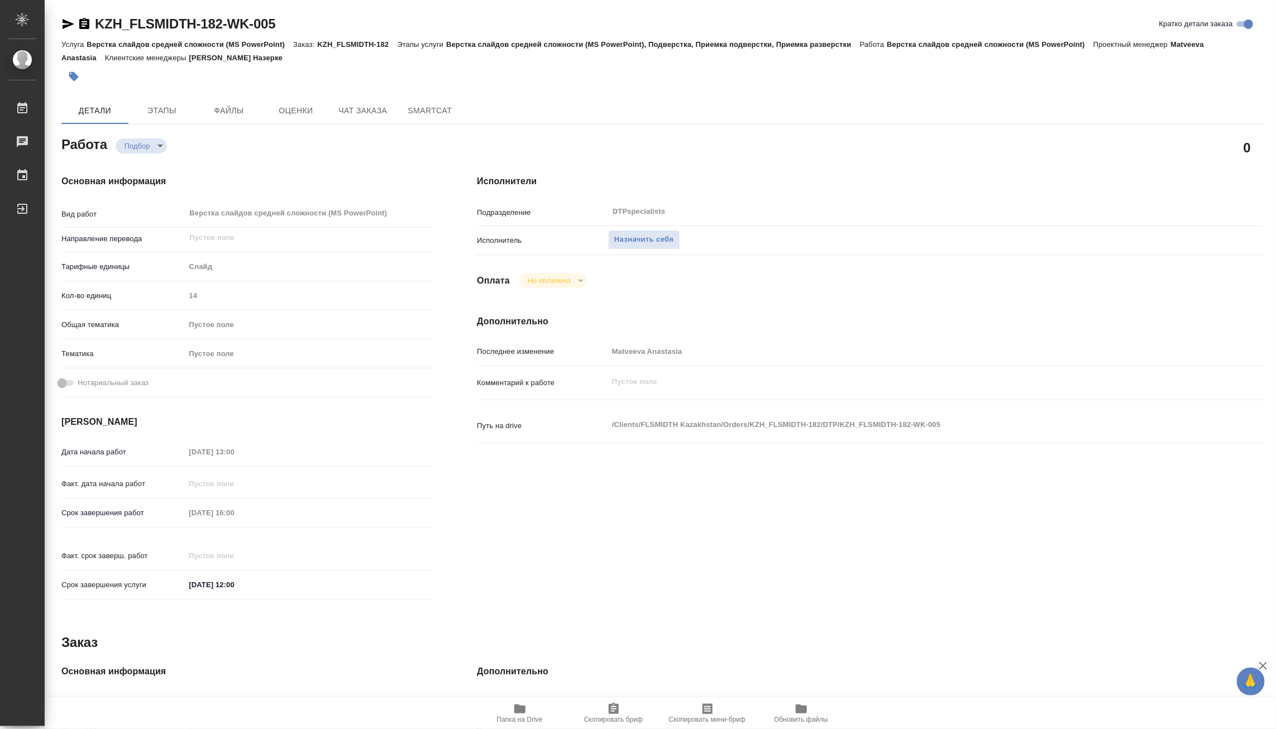
type textarea "x"
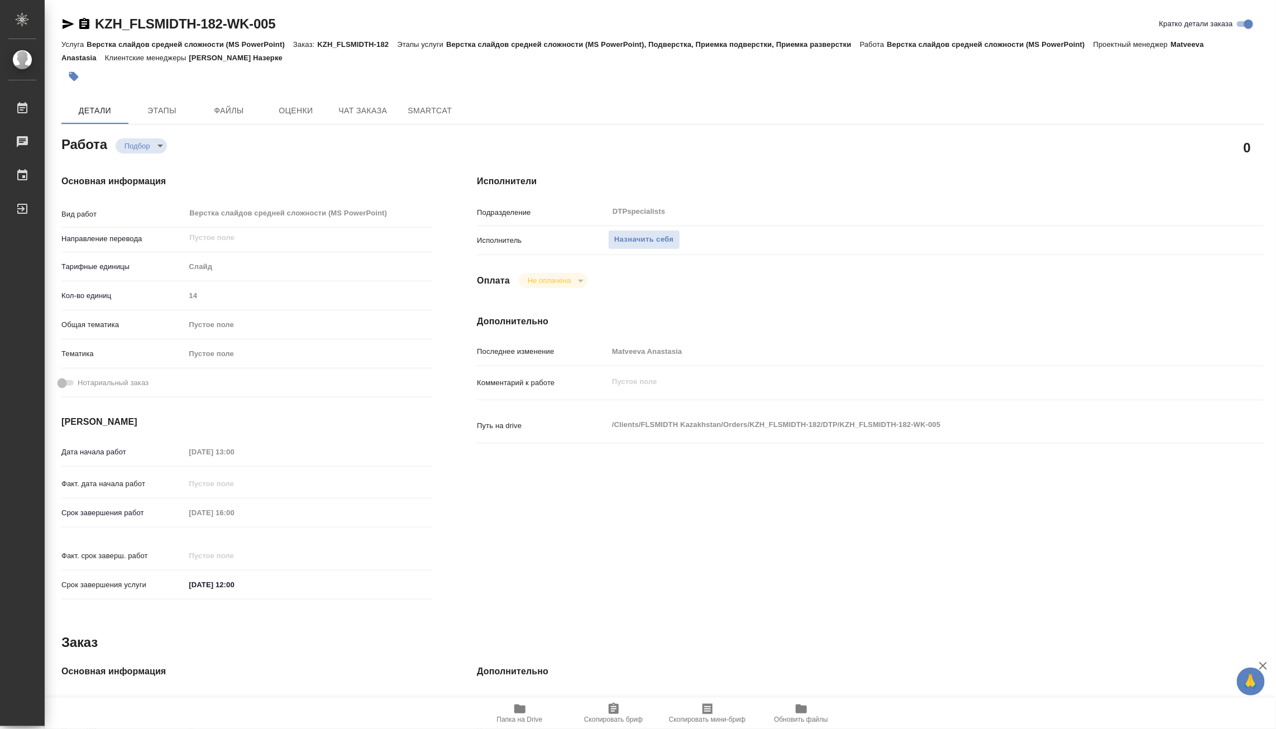
type textarea "x"
